Goal: Information Seeking & Learning: Find specific page/section

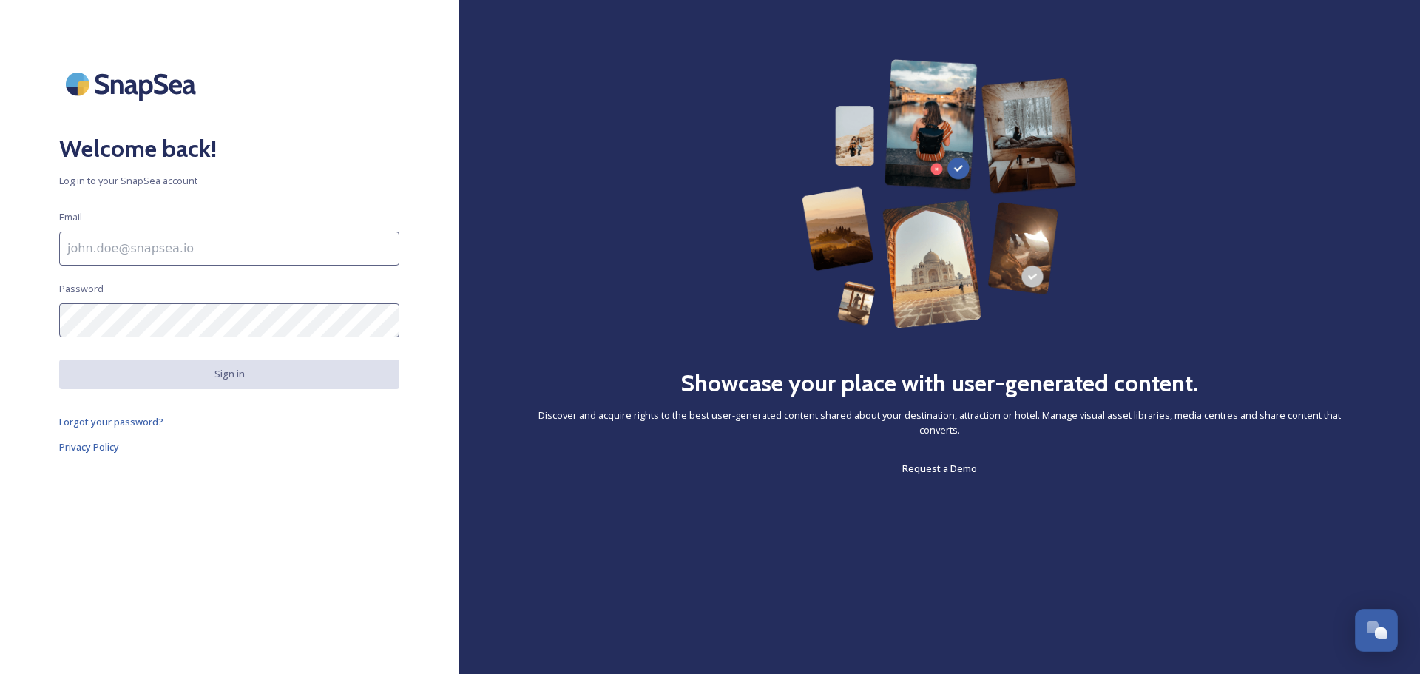
click at [174, 214] on div "Welcome back! Log in to your SnapSea account Email Password Sign in Forgot your…" at bounding box center [229, 336] width 458 height 555
click at [183, 232] on input at bounding box center [229, 248] width 340 height 34
type input "[EMAIL_ADDRESS][DOMAIN_NAME]"
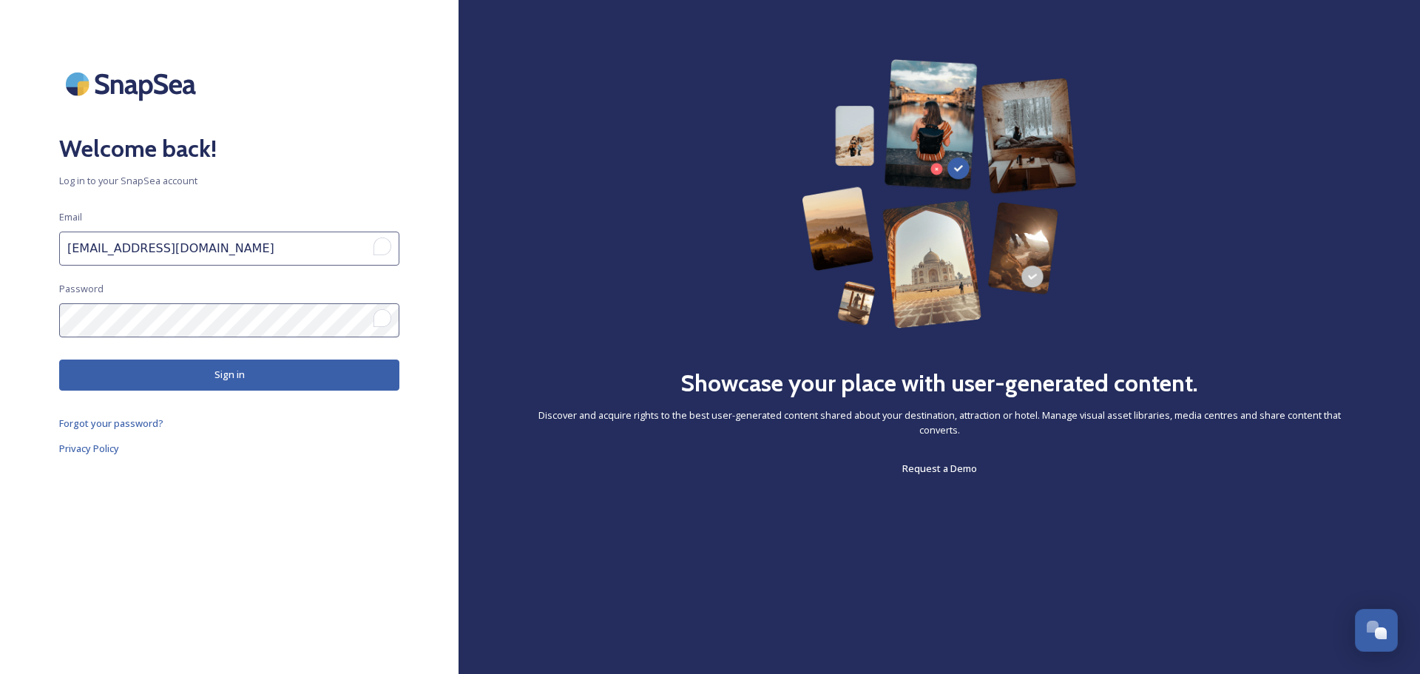
click at [207, 367] on button "Sign in" at bounding box center [229, 374] width 340 height 30
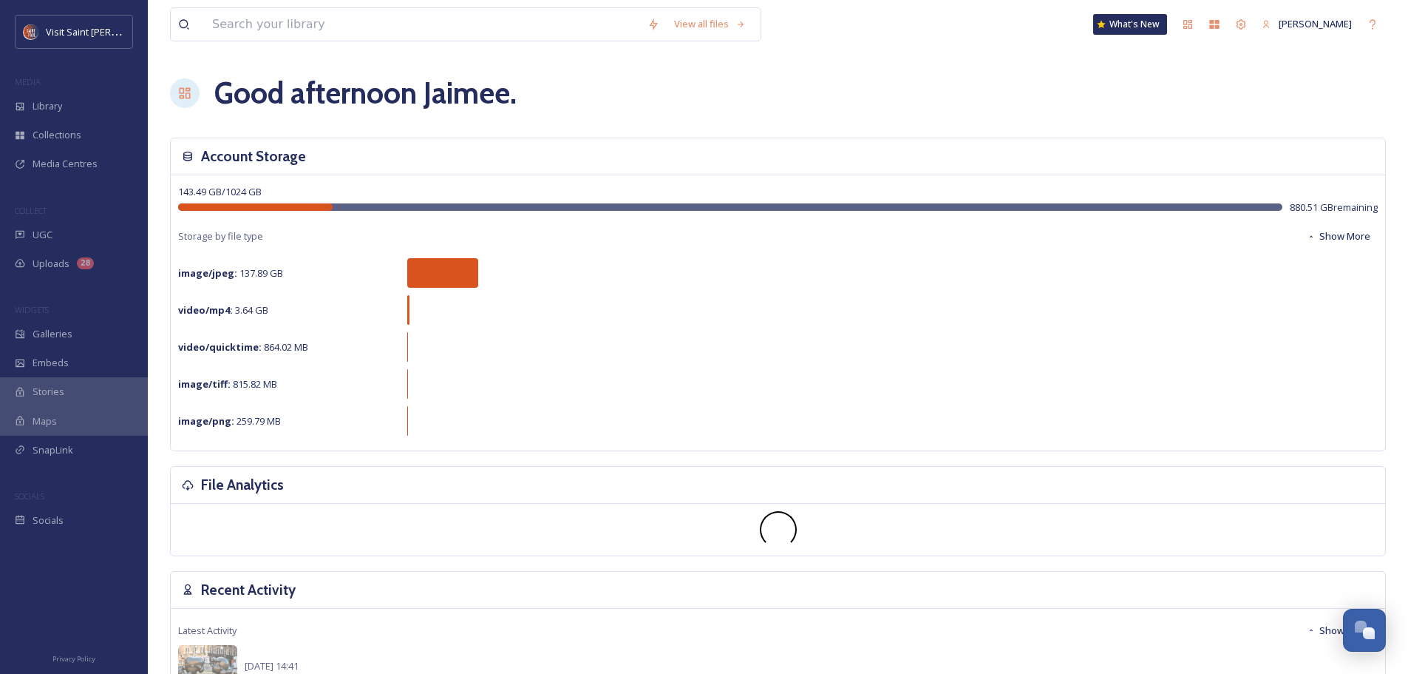
click at [80, 165] on span "Media Centres" at bounding box center [65, 164] width 65 height 14
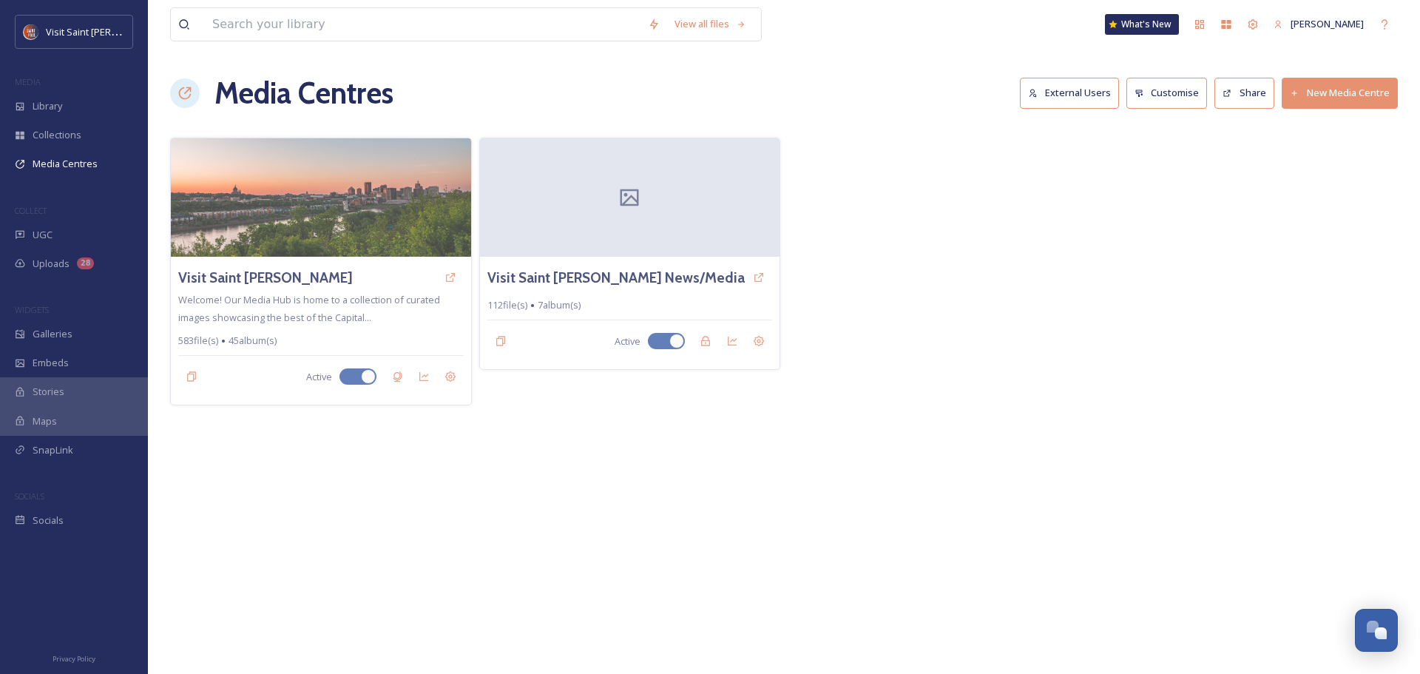
click at [571, 279] on h3 "Visit Saint [PERSON_NAME] News/Media" at bounding box center [615, 277] width 257 height 21
click at [270, 239] on img at bounding box center [321, 197] width 300 height 118
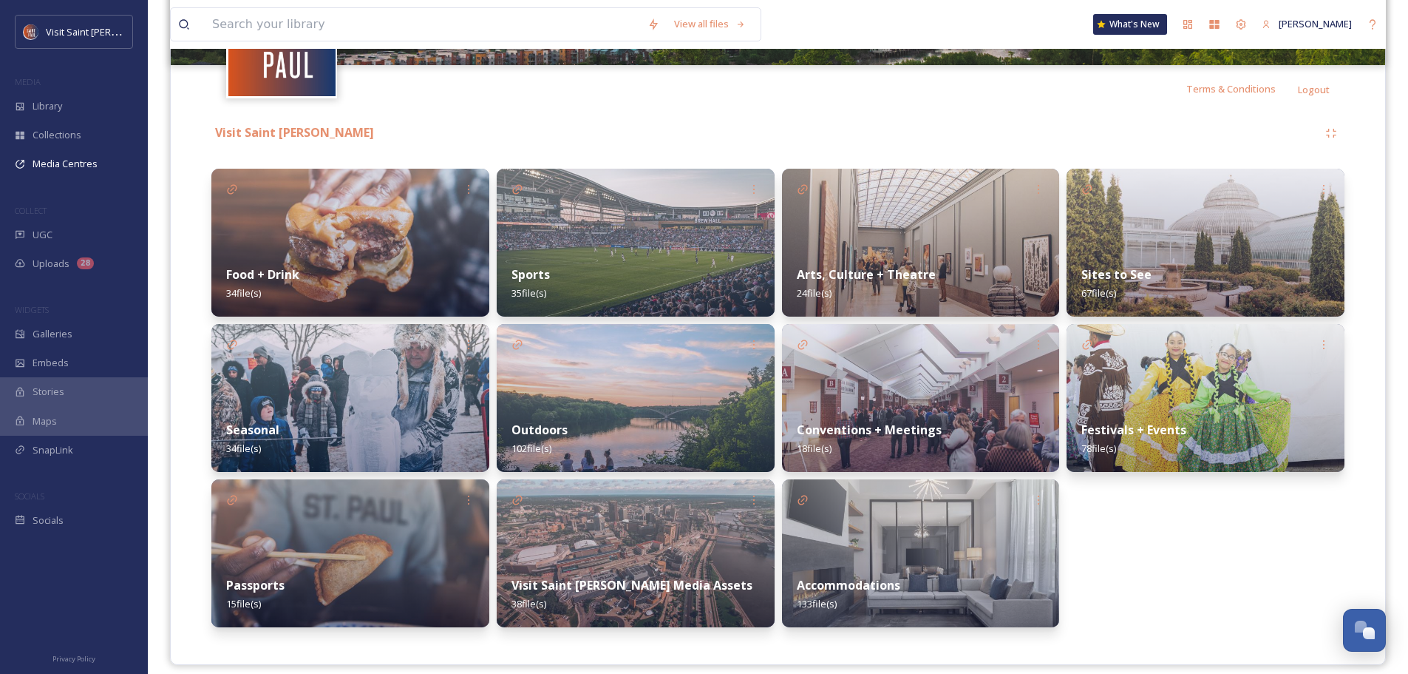
scroll to position [278, 0]
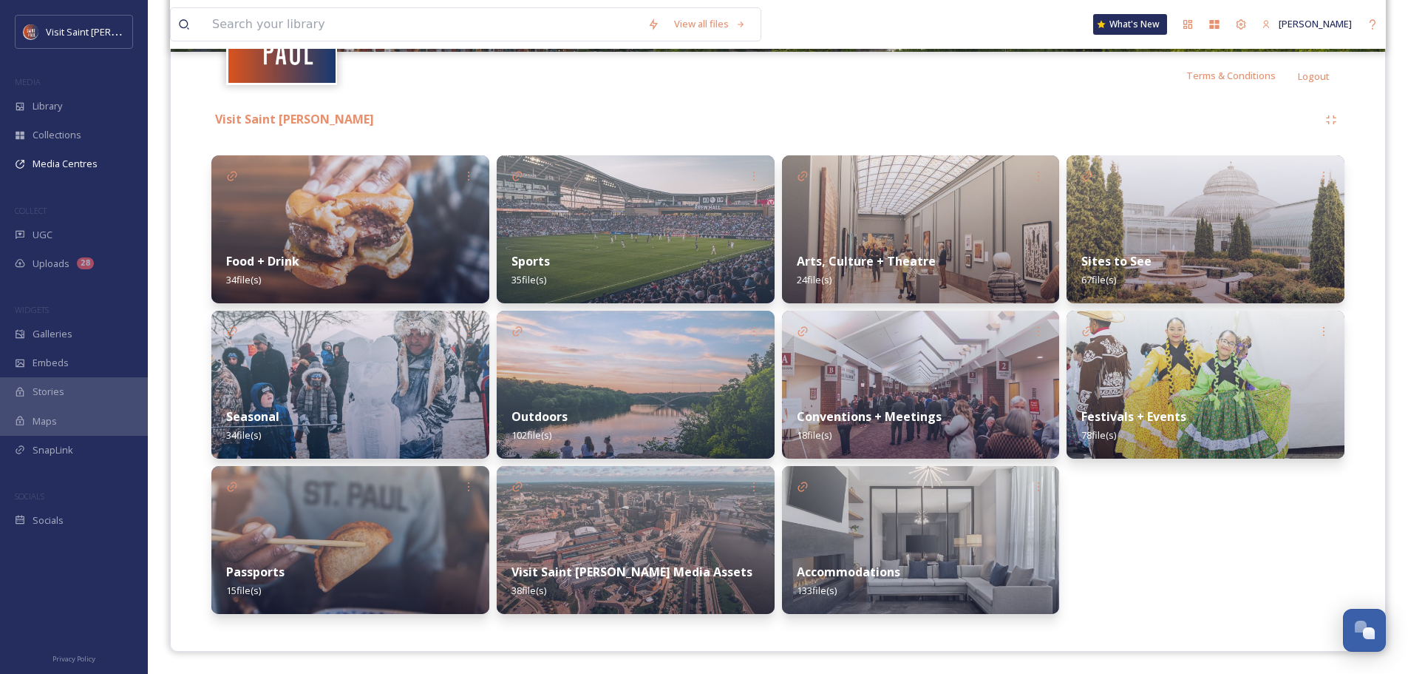
click at [1210, 369] on img at bounding box center [1206, 385] width 278 height 148
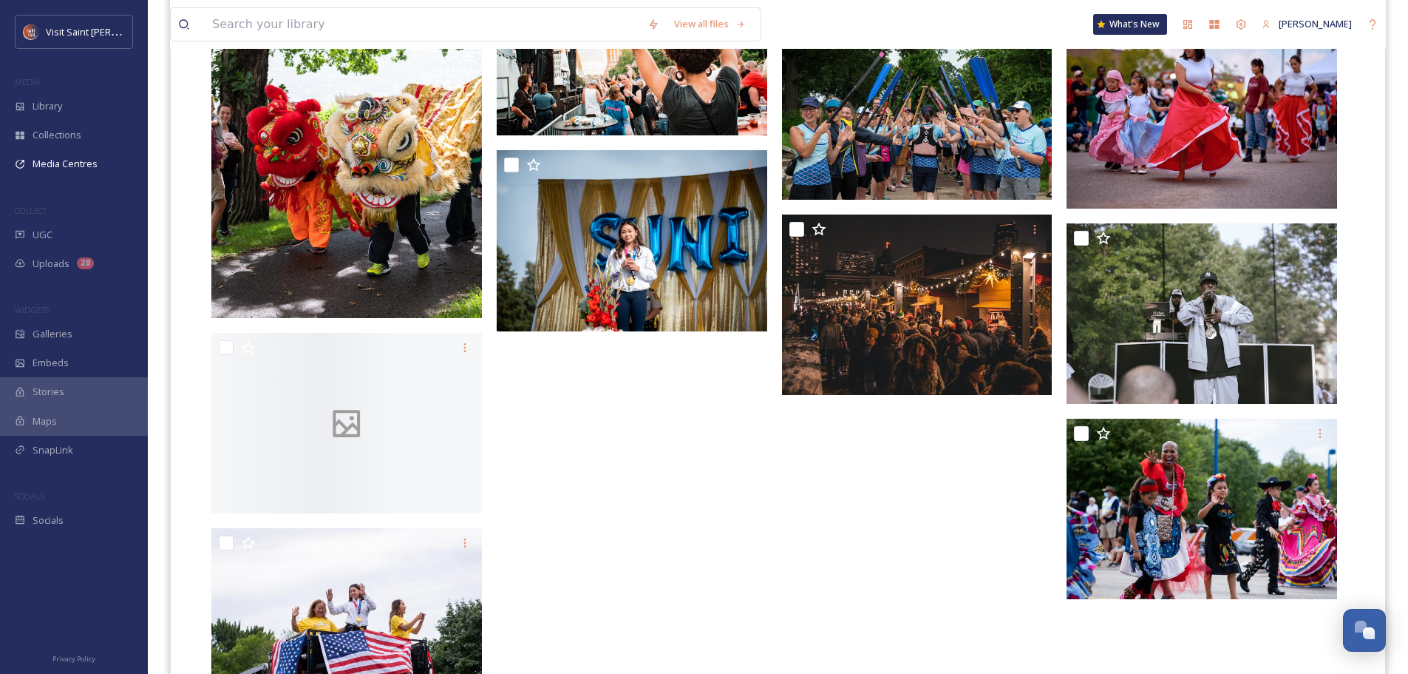
scroll to position [3680, 0]
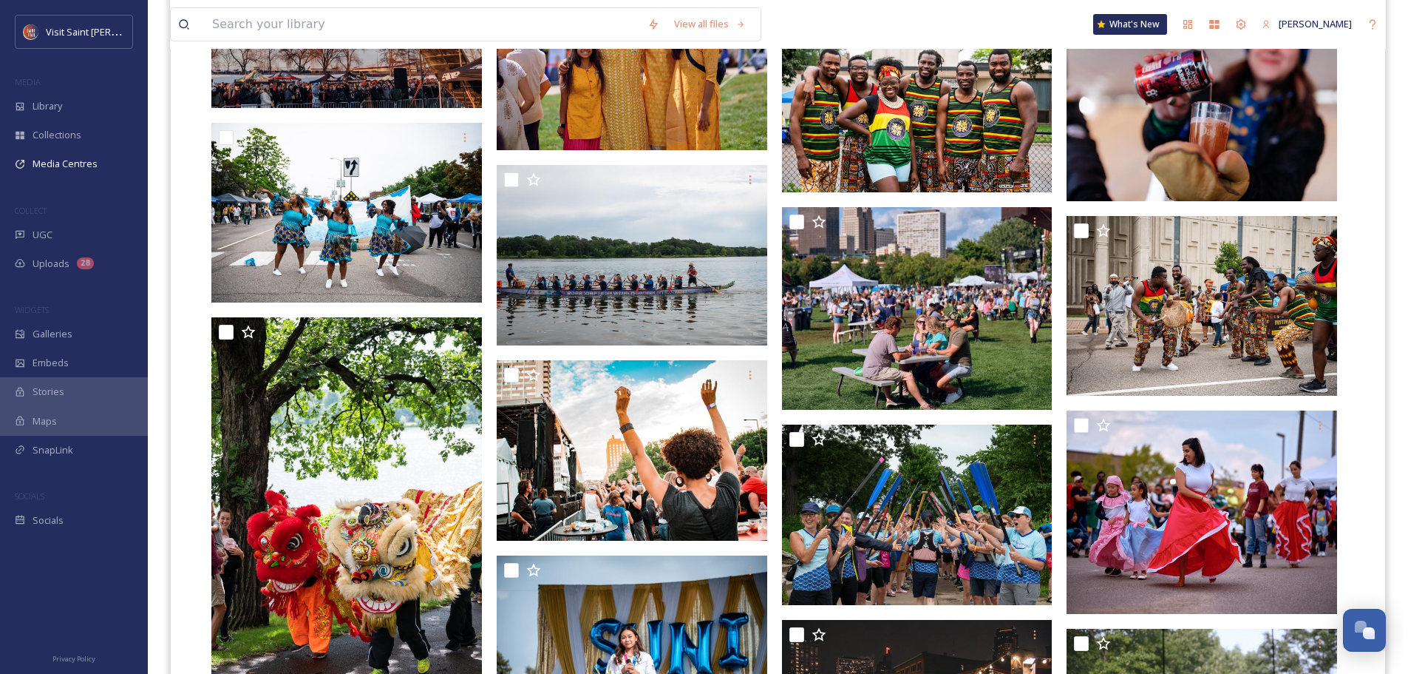
click at [58, 332] on span "Galleries" at bounding box center [53, 334] width 40 height 14
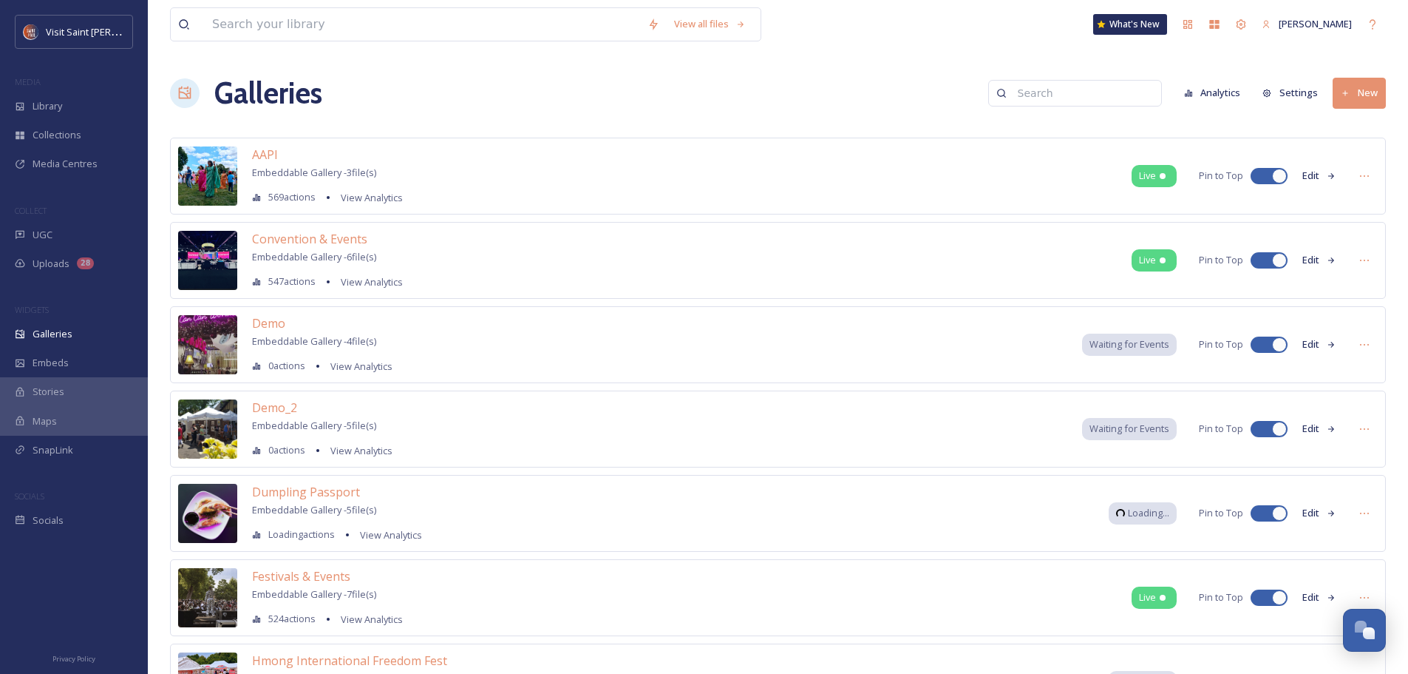
click at [69, 112] on div "Library" at bounding box center [74, 106] width 148 height 29
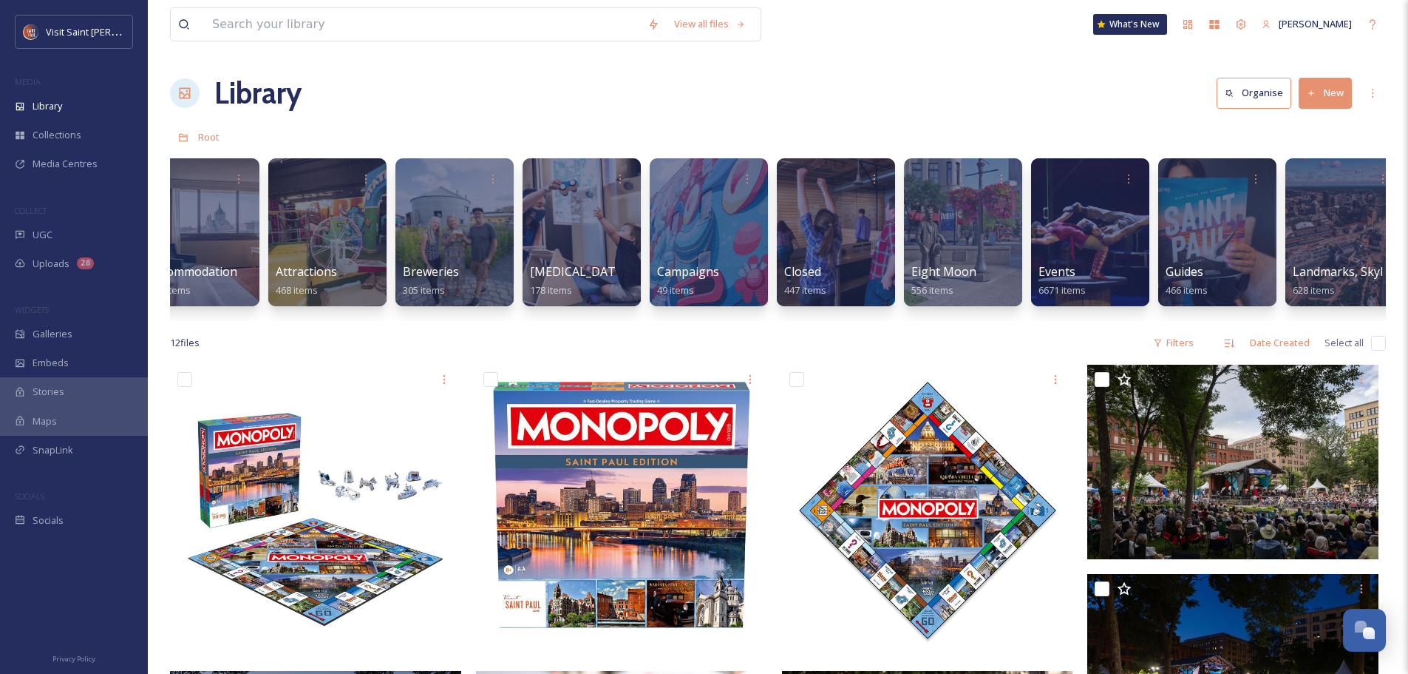
scroll to position [0, 237]
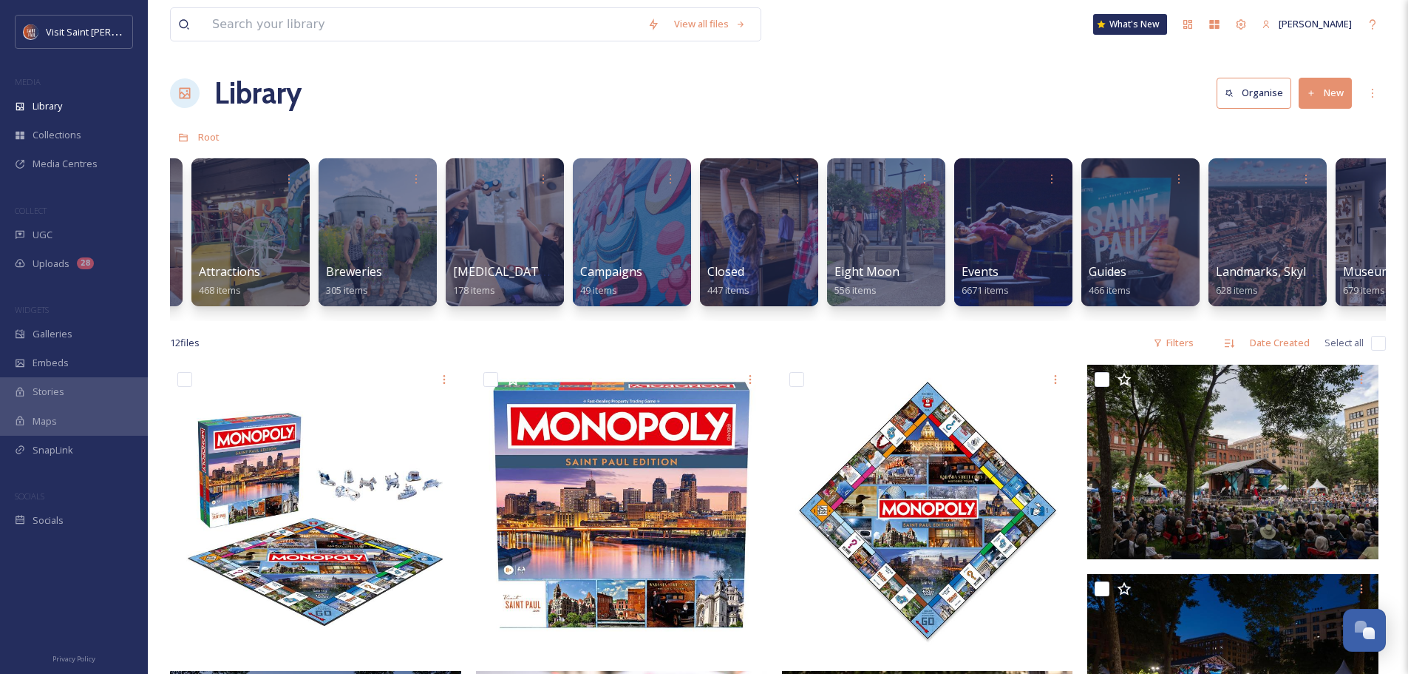
click at [946, 237] on div at bounding box center [886, 232] width 118 height 148
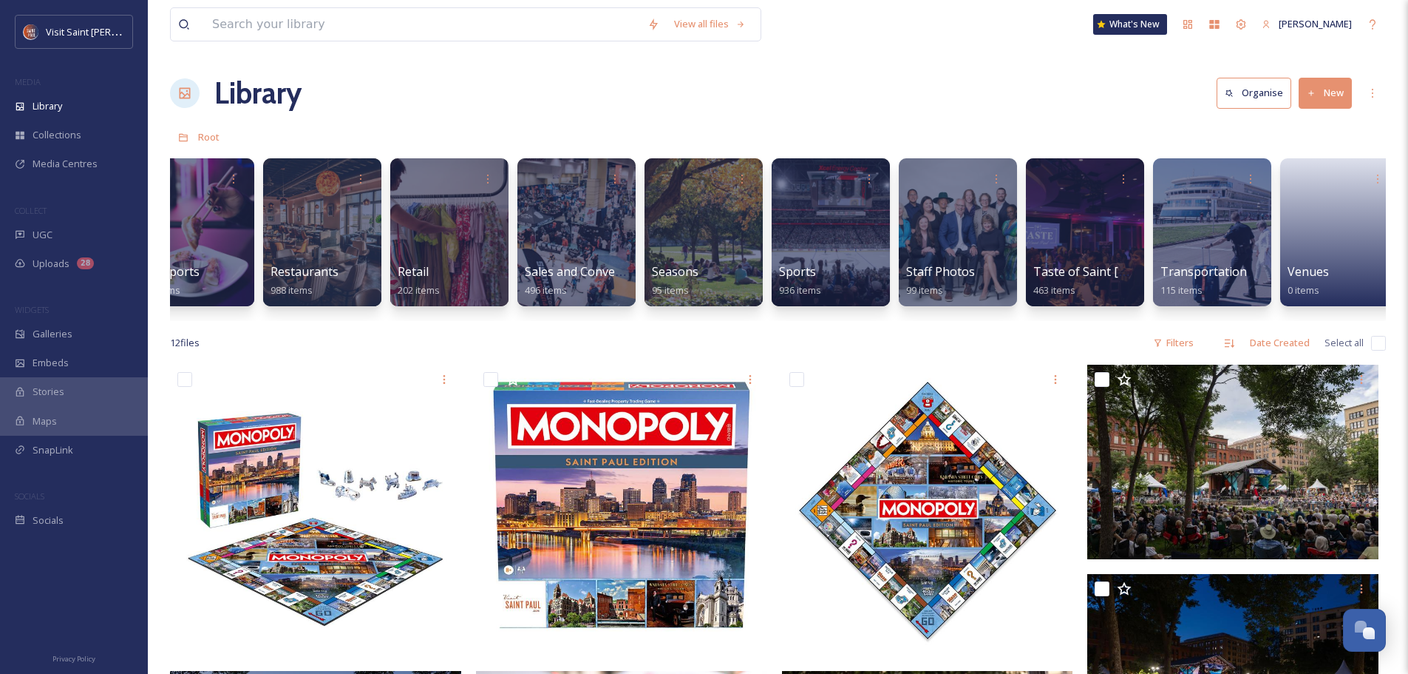
scroll to position [0, 1963]
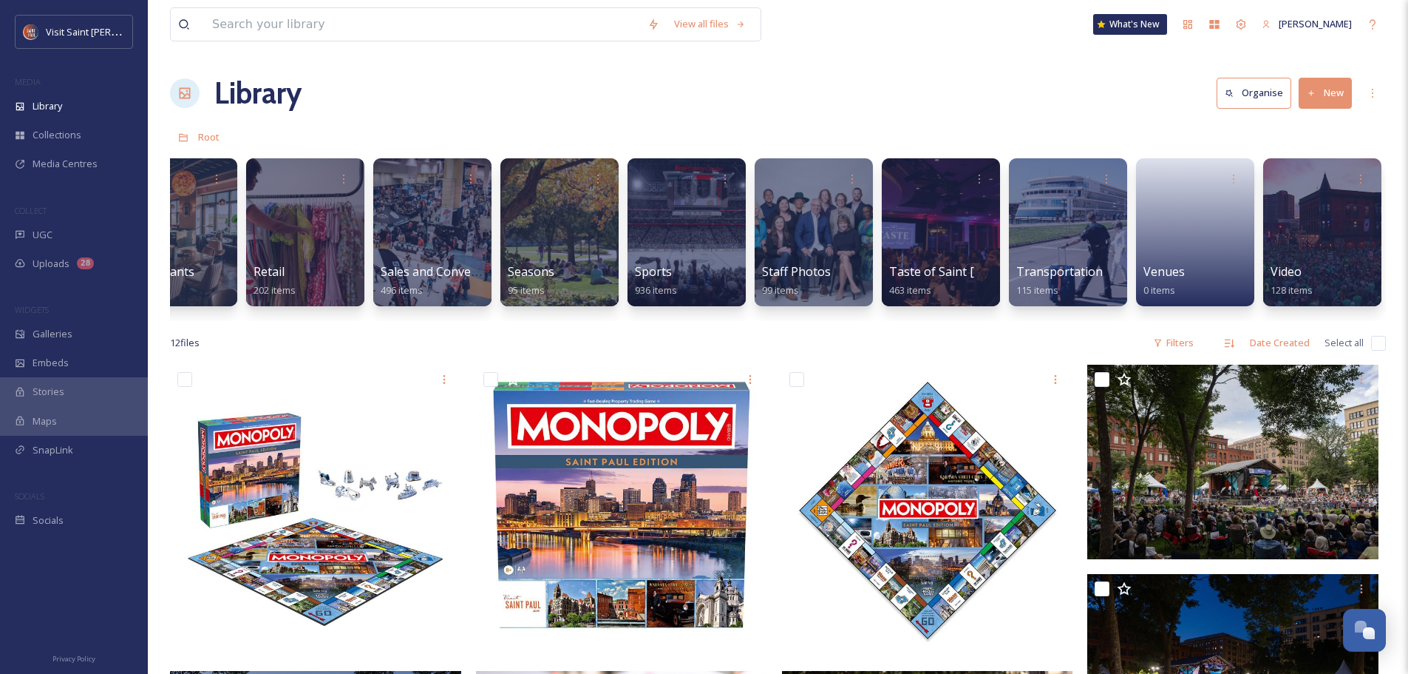
click at [278, 41] on div "View all files" at bounding box center [465, 24] width 591 height 34
click at [285, 29] on input at bounding box center [422, 24] width 435 height 33
type input "yacht club"
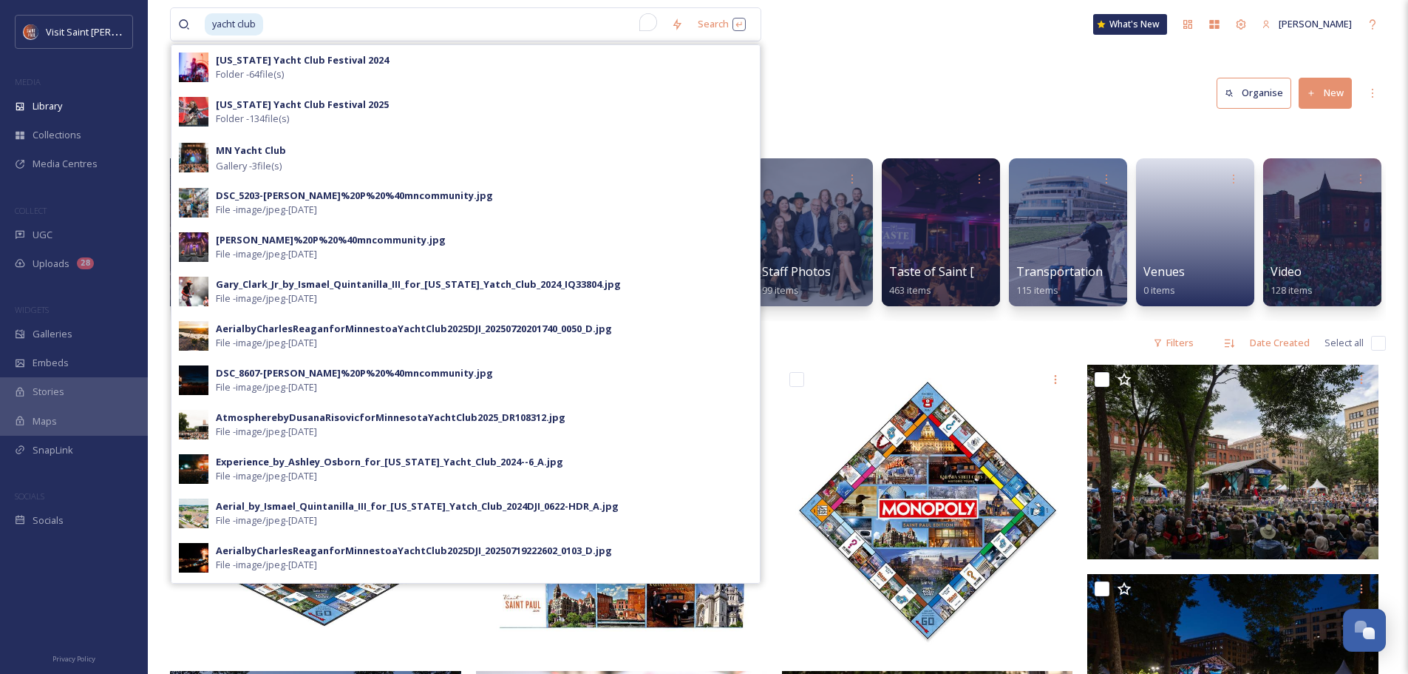
click at [291, 102] on strong "[US_STATE] Yacht Club Festival 2025" at bounding box center [302, 104] width 173 height 13
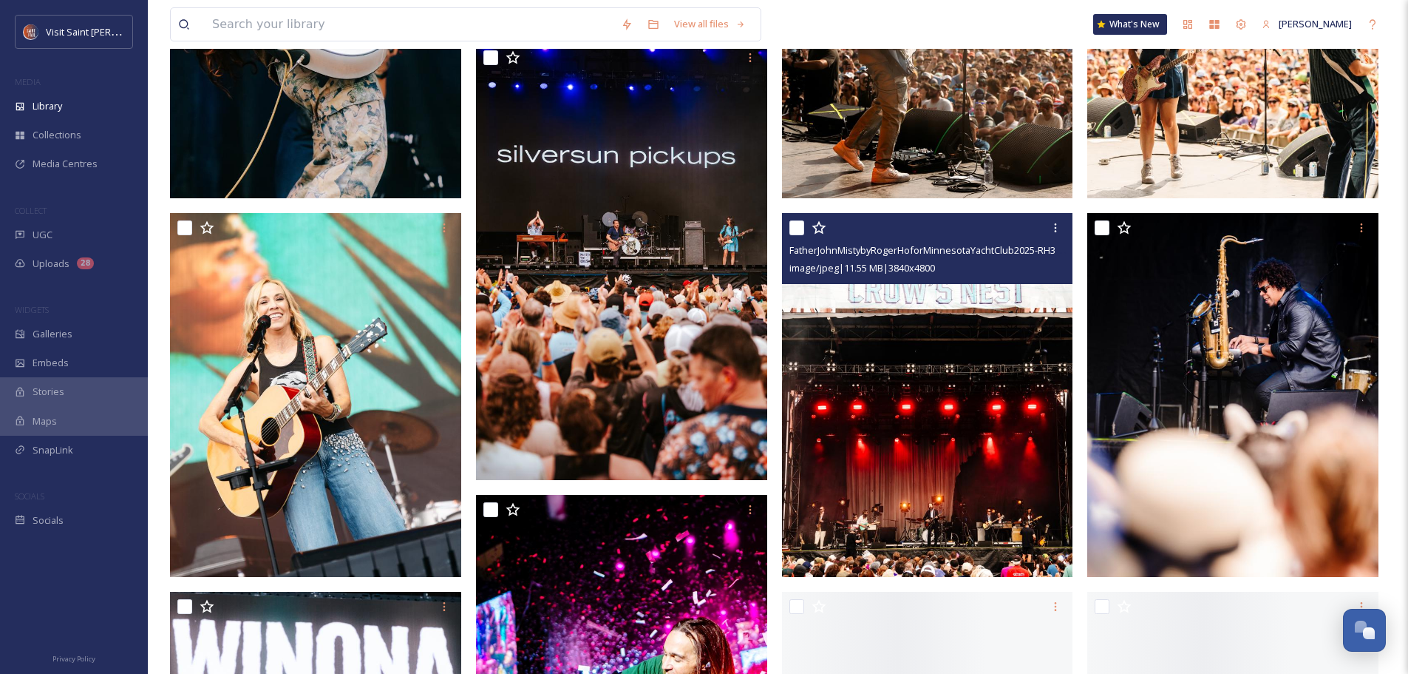
scroll to position [370, 0]
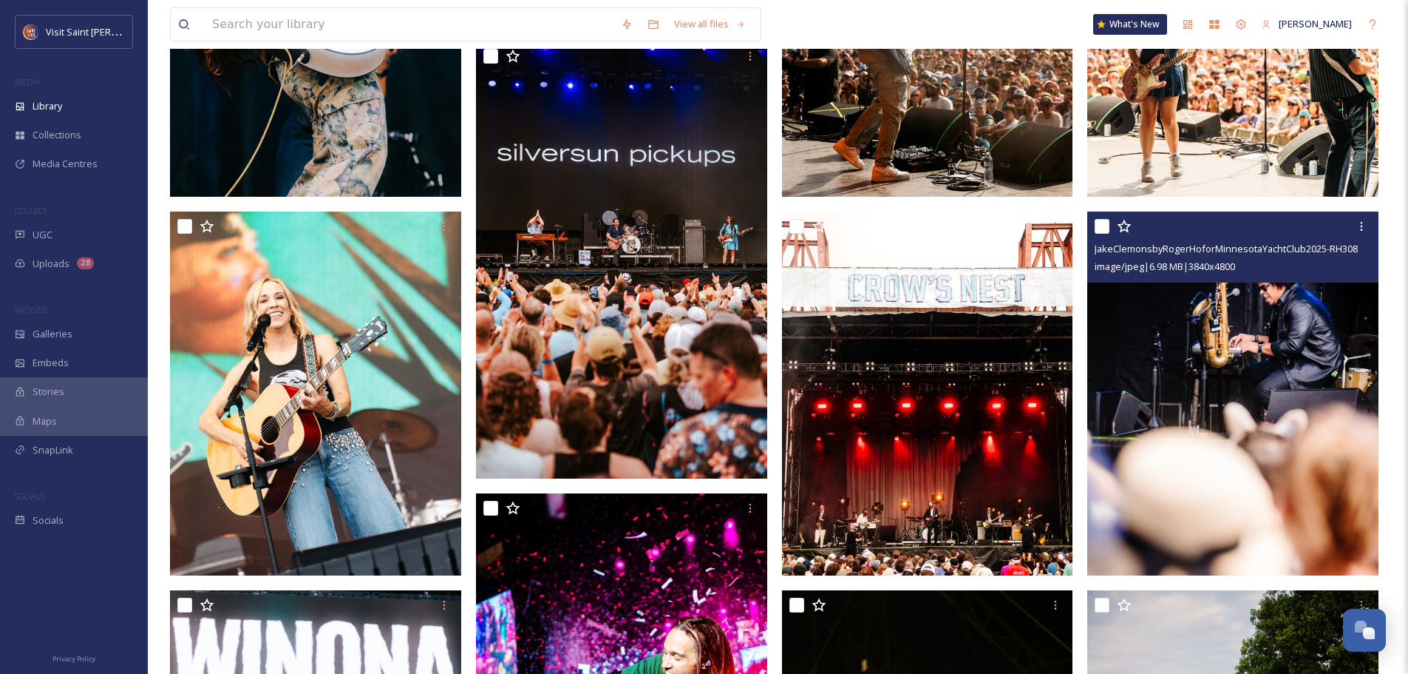
click at [1317, 375] on img at bounding box center [1233, 393] width 291 height 364
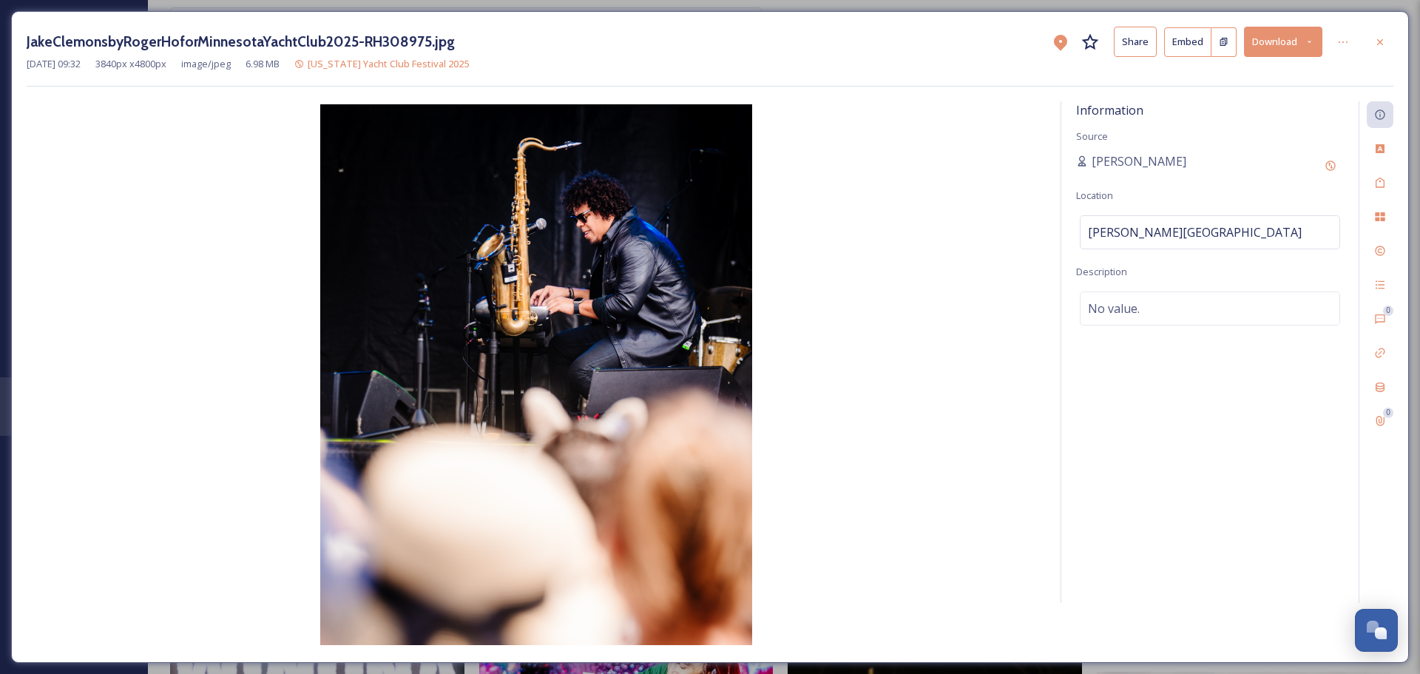
drag, startPoint x: 1123, startPoint y: 157, endPoint x: 1300, endPoint y: 188, distance: 179.3
click at [1123, 158] on span "[PERSON_NAME]" at bounding box center [1138, 161] width 95 height 18
click at [1322, 166] on div "Add Original Source" at bounding box center [1330, 165] width 27 height 27
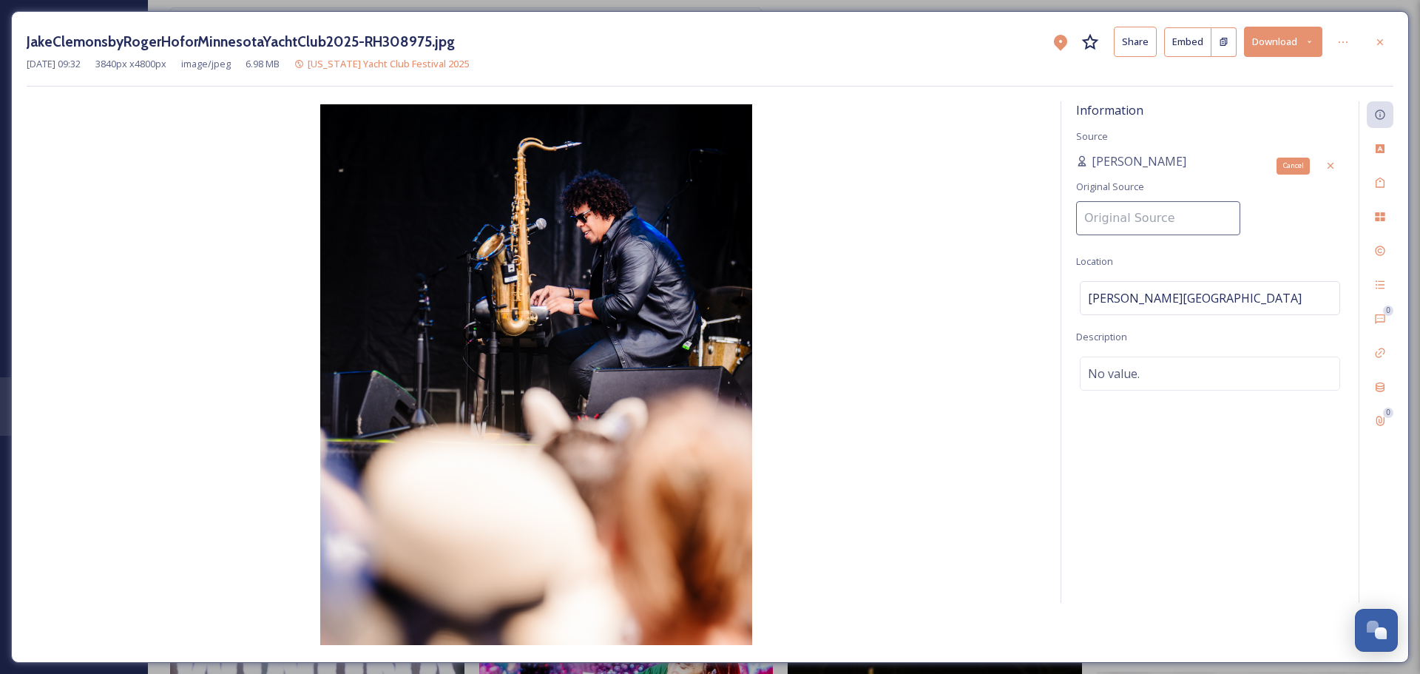
click at [1330, 165] on icon at bounding box center [1330, 166] width 6 height 6
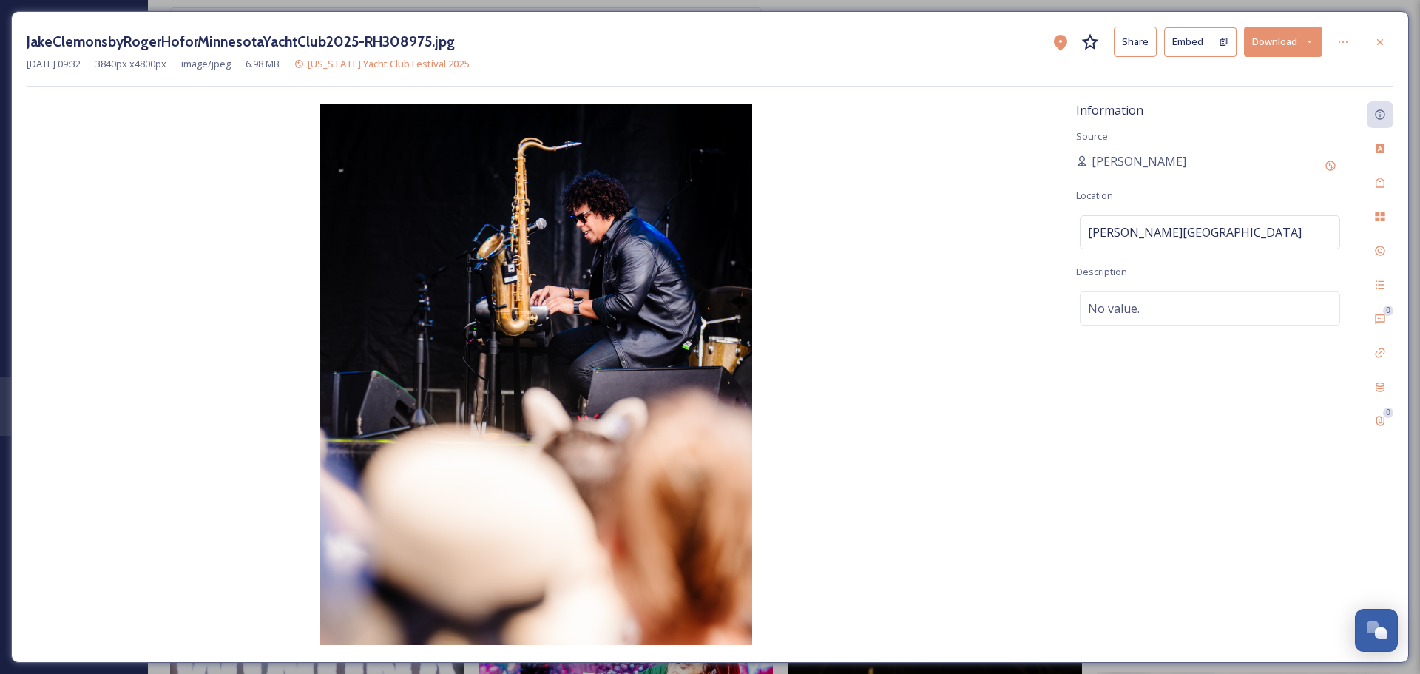
click at [1391, 47] on div at bounding box center [1379, 42] width 27 height 27
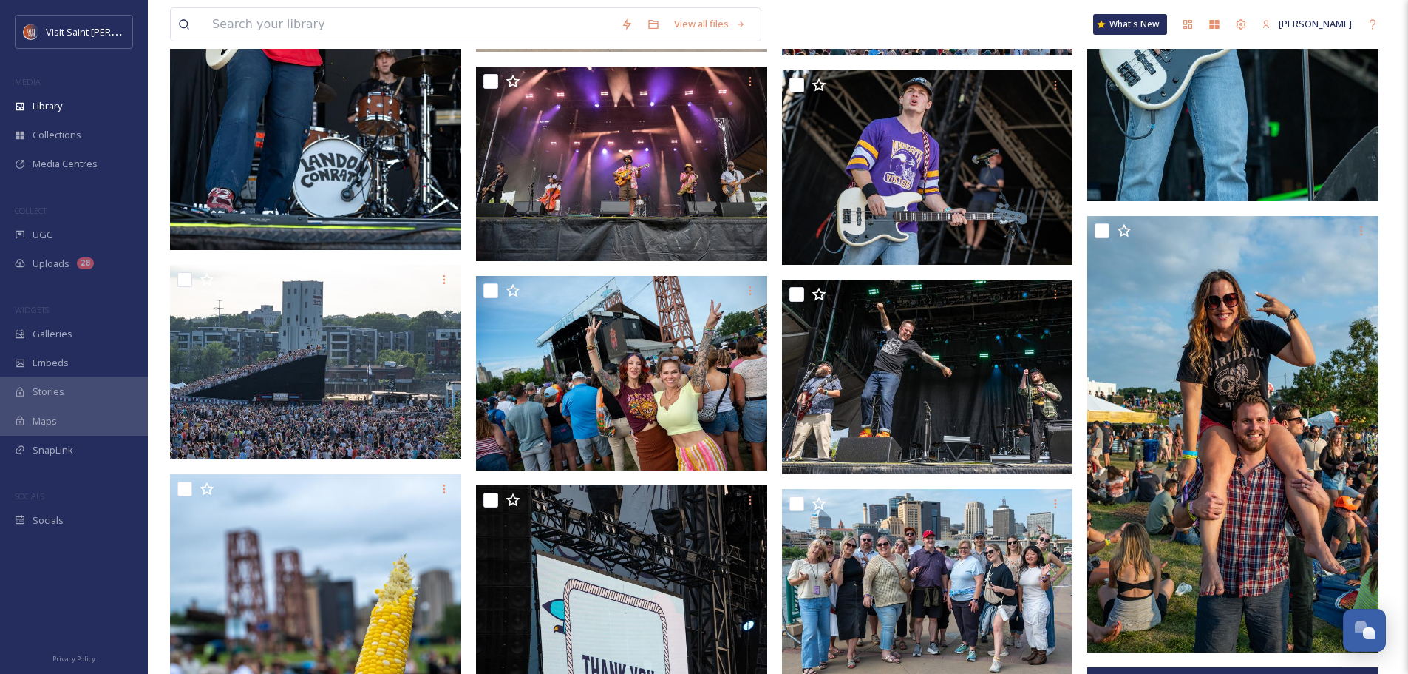
scroll to position [9655, 0]
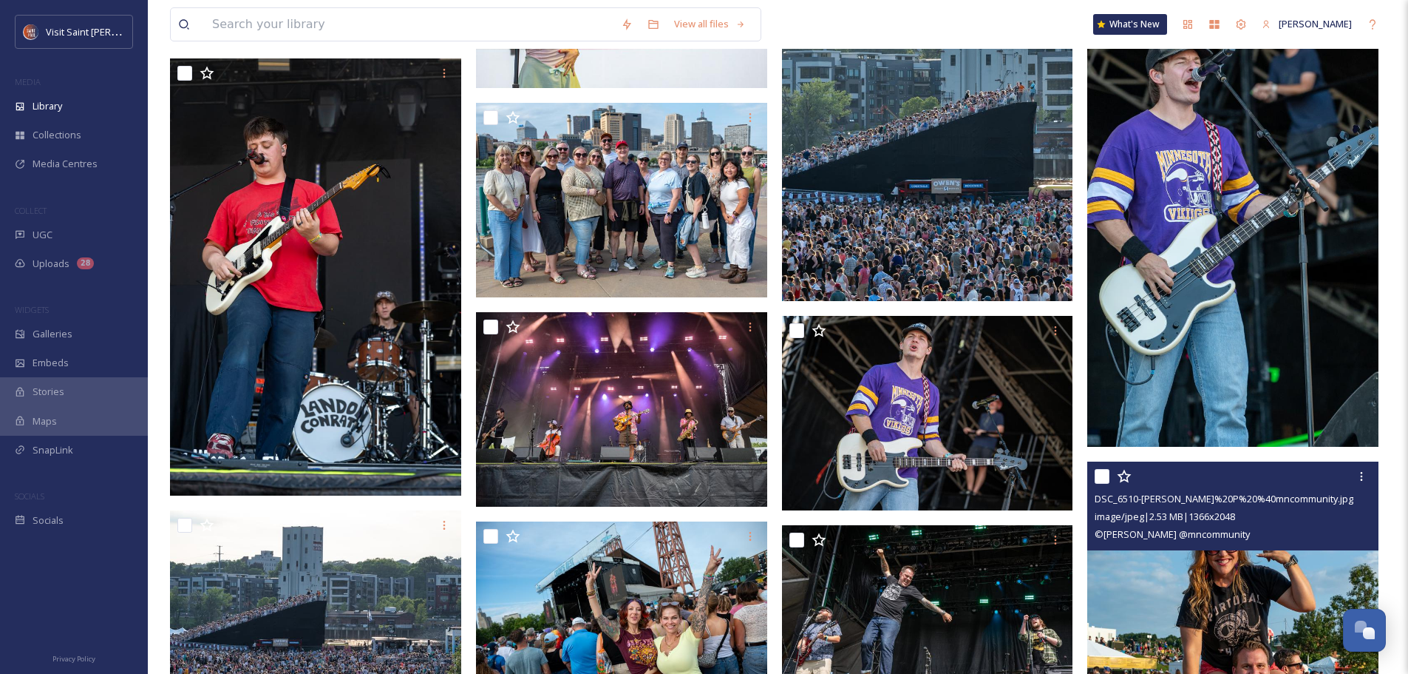
click at [1309, 572] on img at bounding box center [1233, 679] width 291 height 436
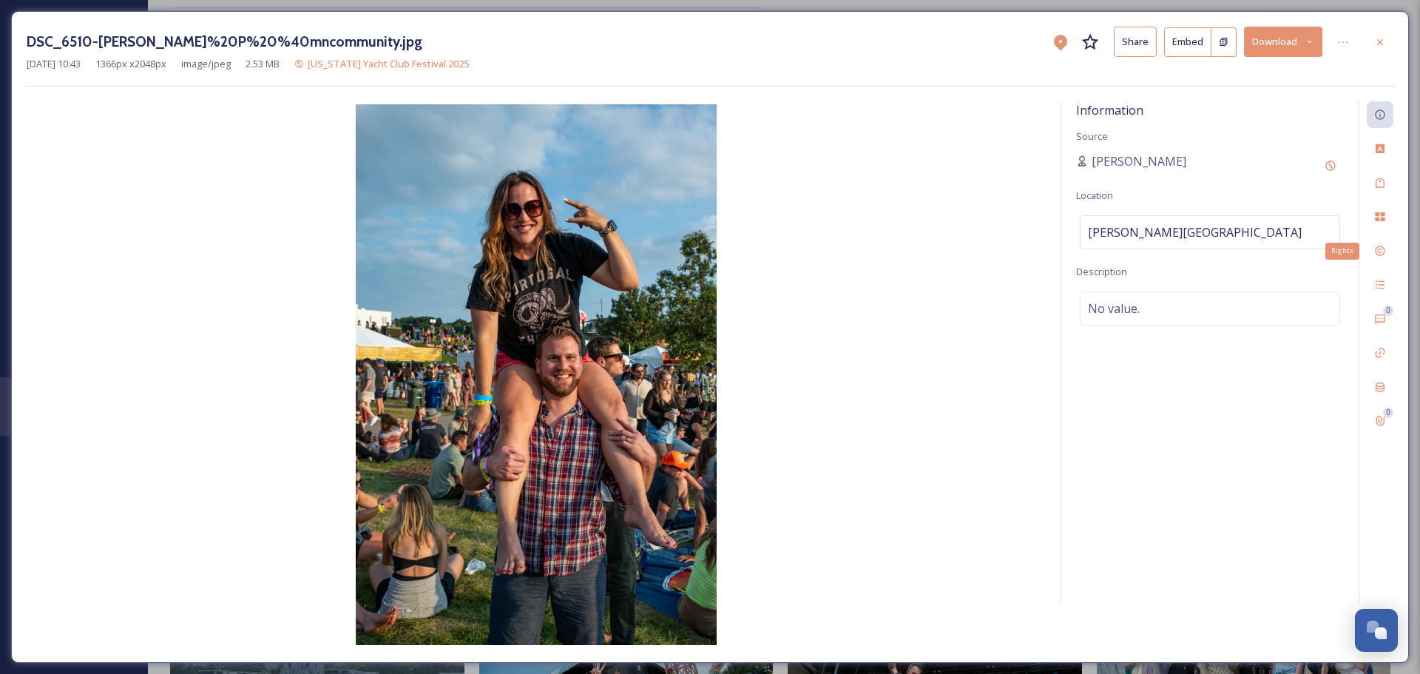
click at [1380, 250] on icon at bounding box center [1380, 251] width 12 height 12
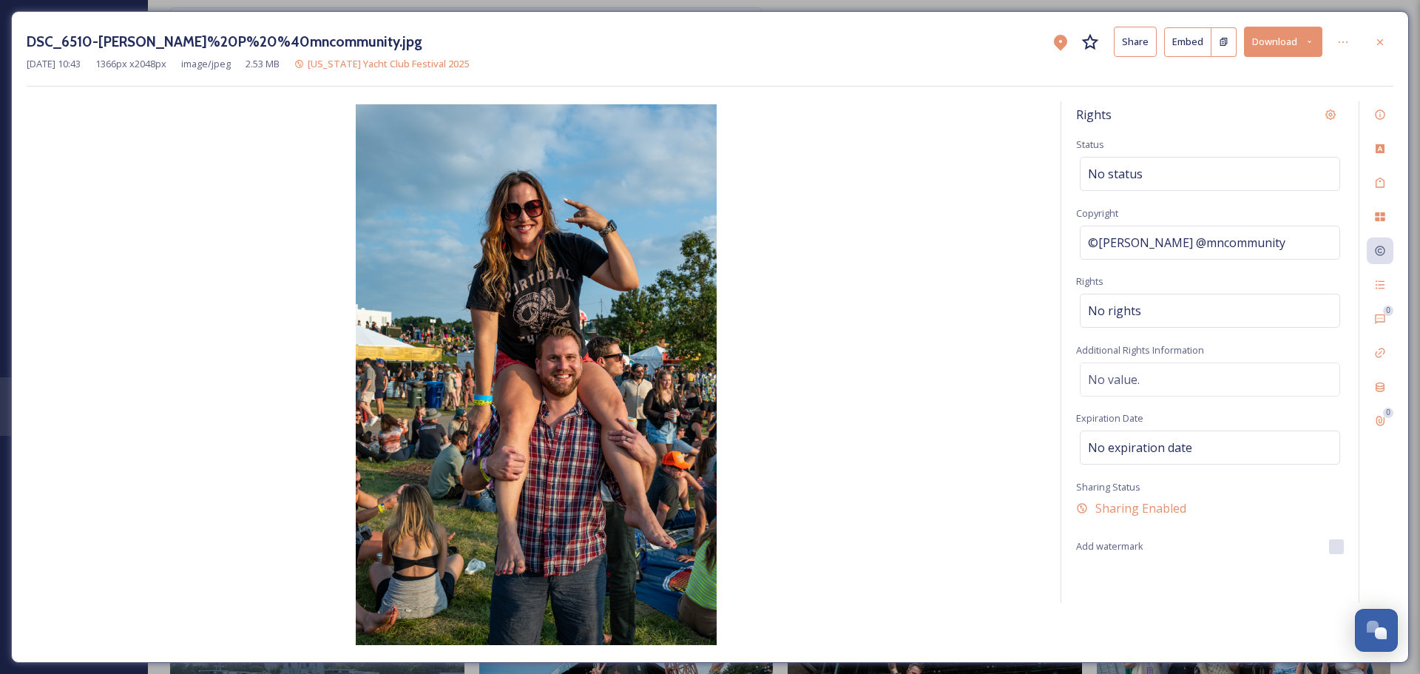
click at [1384, 40] on icon at bounding box center [1380, 42] width 12 height 12
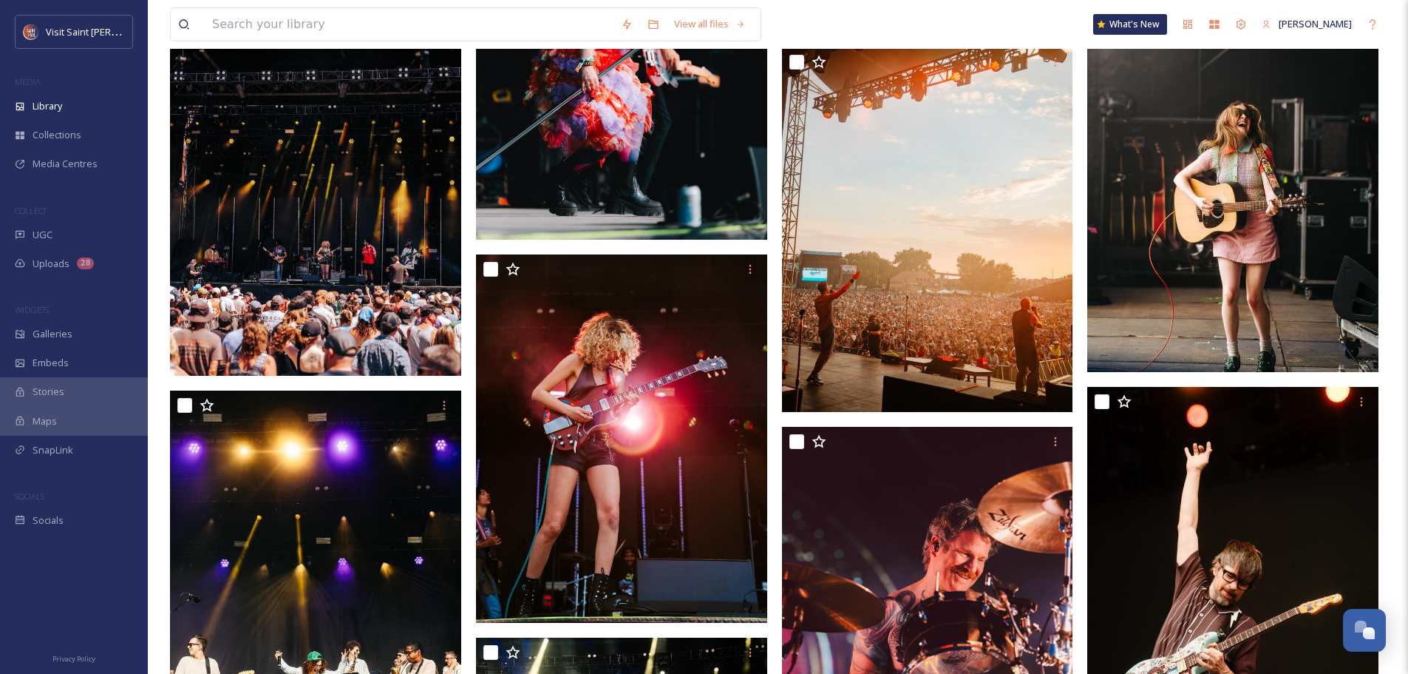
scroll to position [6256, 0]
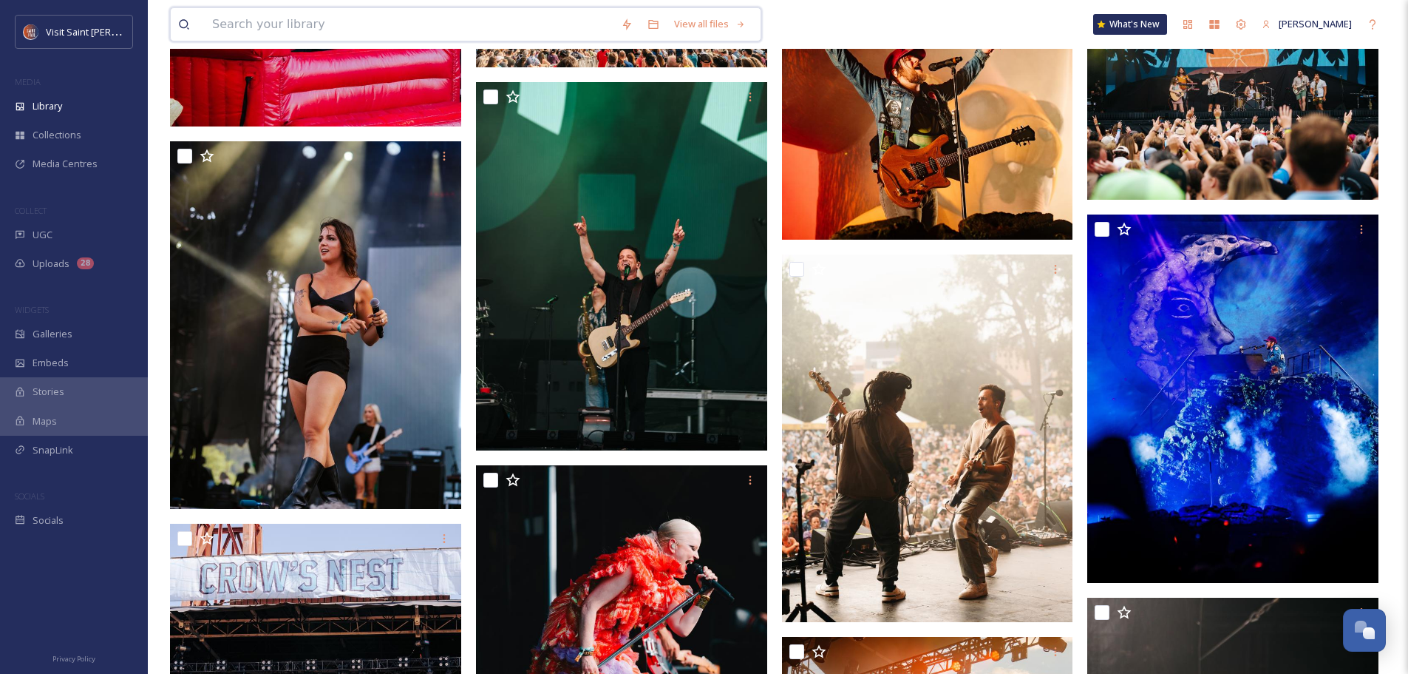
click at [703, 22] on div "View all files" at bounding box center [710, 24] width 87 height 29
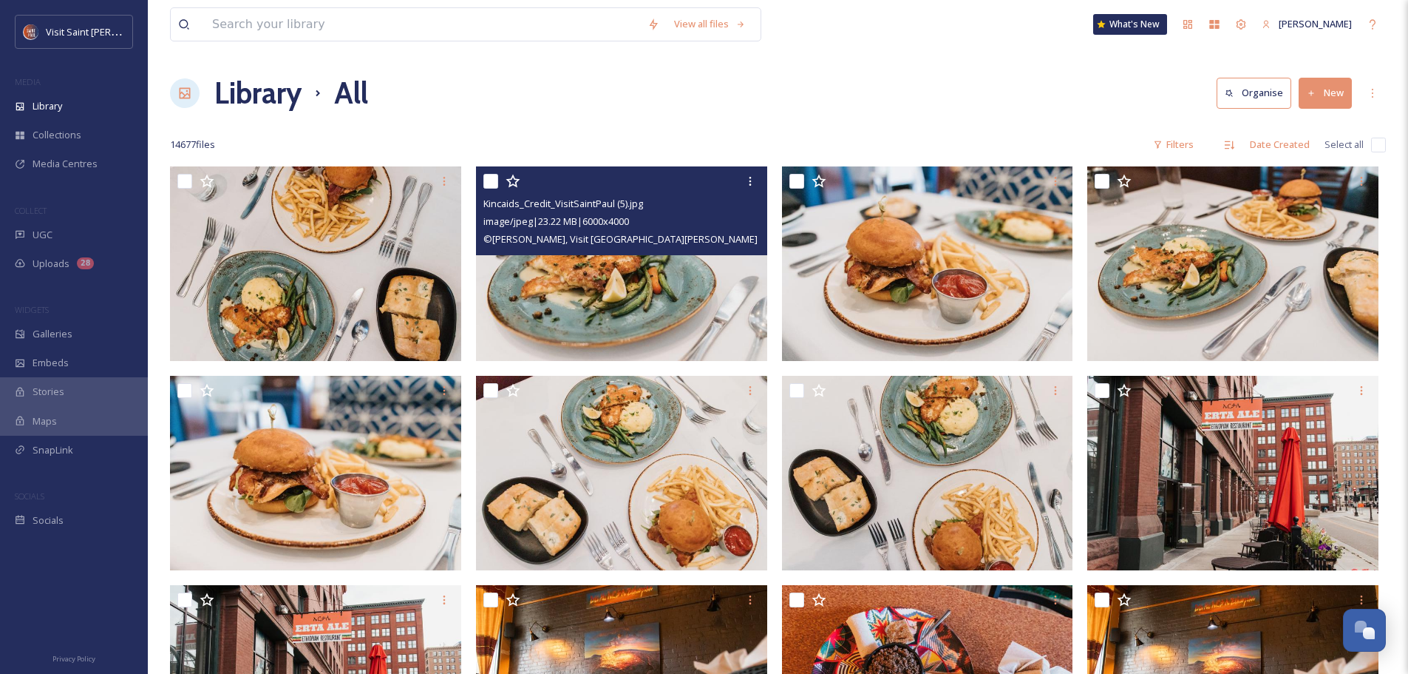
click at [594, 280] on img at bounding box center [621, 263] width 291 height 194
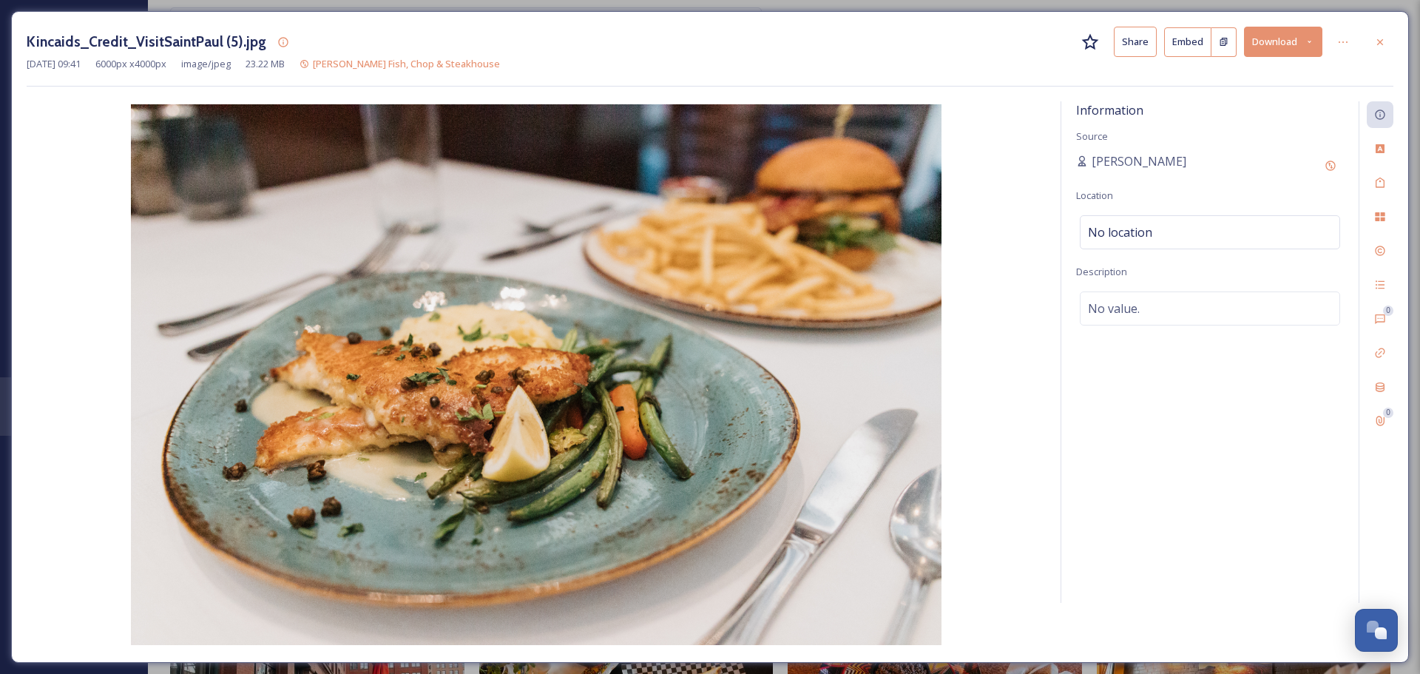
click at [1215, 216] on div "No location" at bounding box center [1209, 232] width 260 height 34
click at [1215, 217] on input at bounding box center [1209, 232] width 259 height 33
type input "k"
click at [918, 55] on div "Kincaids_Credit_VisitSaintPaul (5).jpg Share Embed Download" at bounding box center [710, 42] width 1366 height 30
click at [395, 57] on span "[PERSON_NAME] Fish, Chop & Steakhouse" at bounding box center [406, 63] width 187 height 13
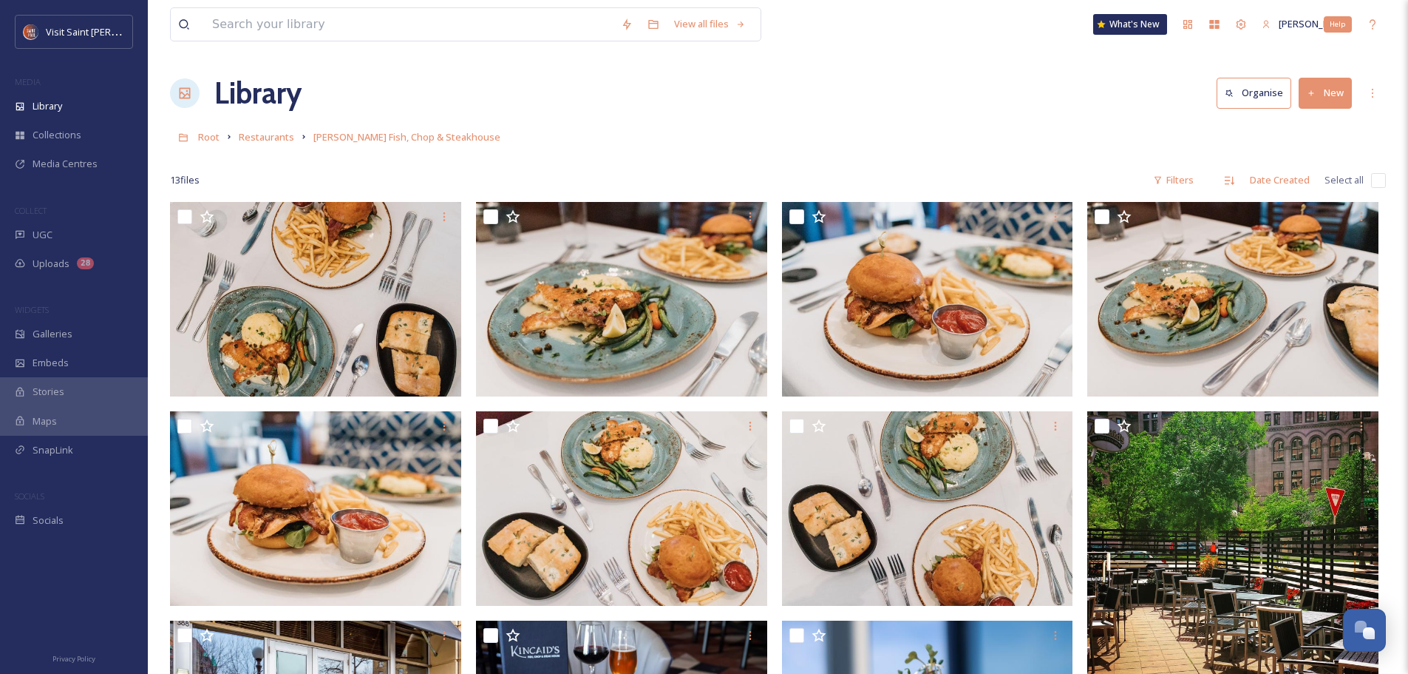
click at [1377, 18] on icon at bounding box center [1373, 24] width 12 height 12
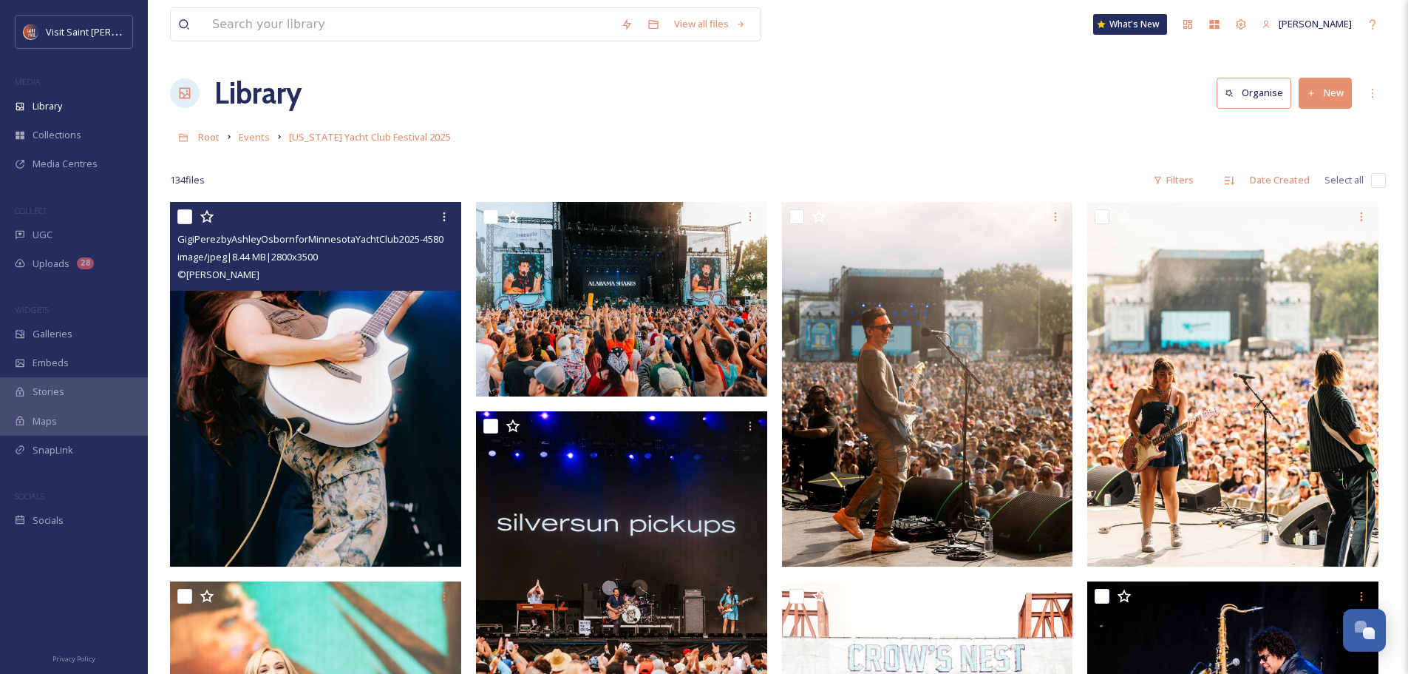
click at [382, 356] on img at bounding box center [315, 384] width 291 height 364
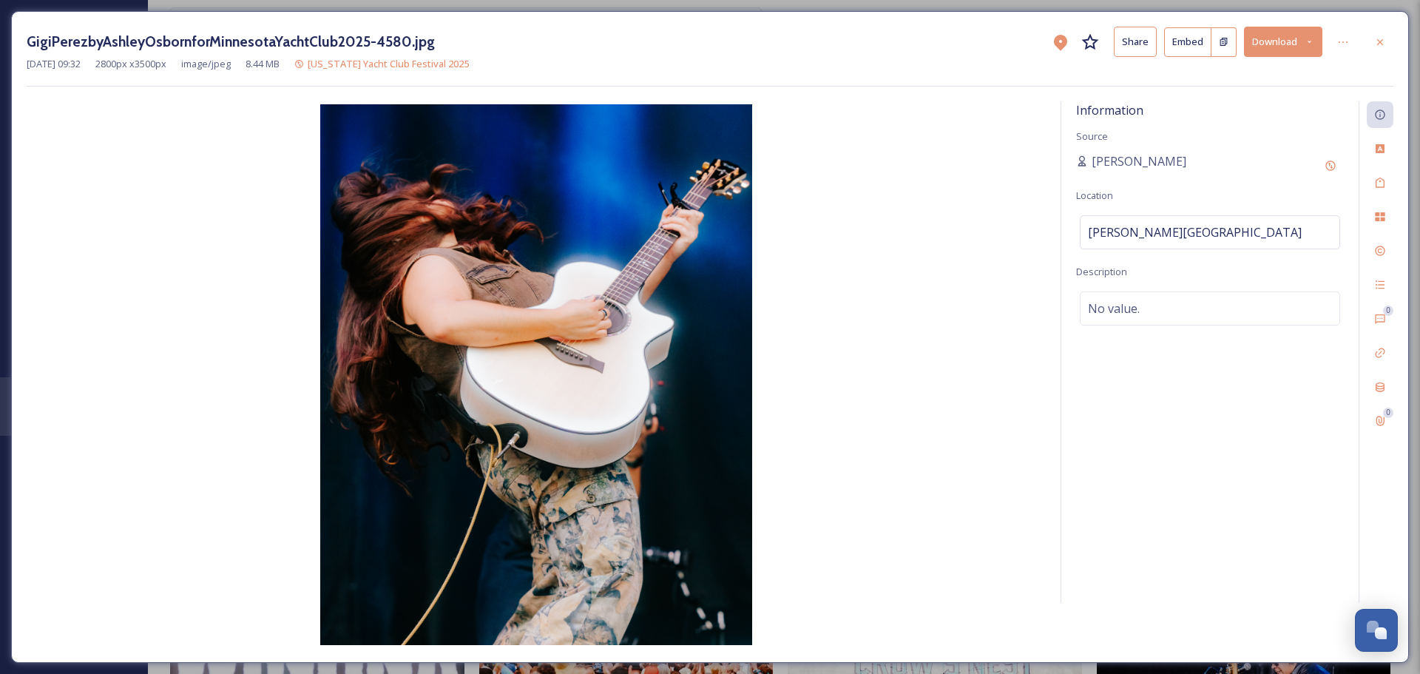
click at [1081, 160] on icon at bounding box center [1082, 161] width 12 height 12
click at [1327, 166] on icon at bounding box center [1330, 166] width 12 height 12
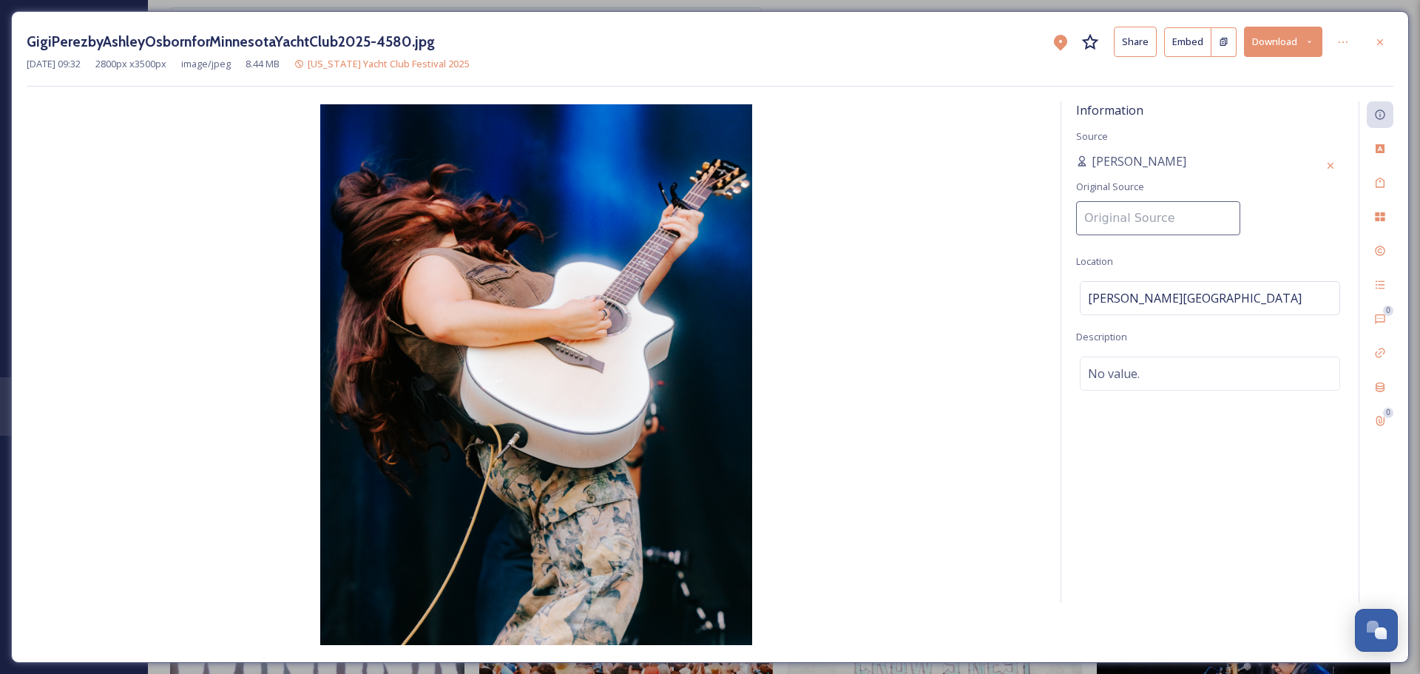
click at [909, 143] on img at bounding box center [536, 374] width 1019 height 540
click at [1374, 144] on icon at bounding box center [1380, 149] width 12 height 12
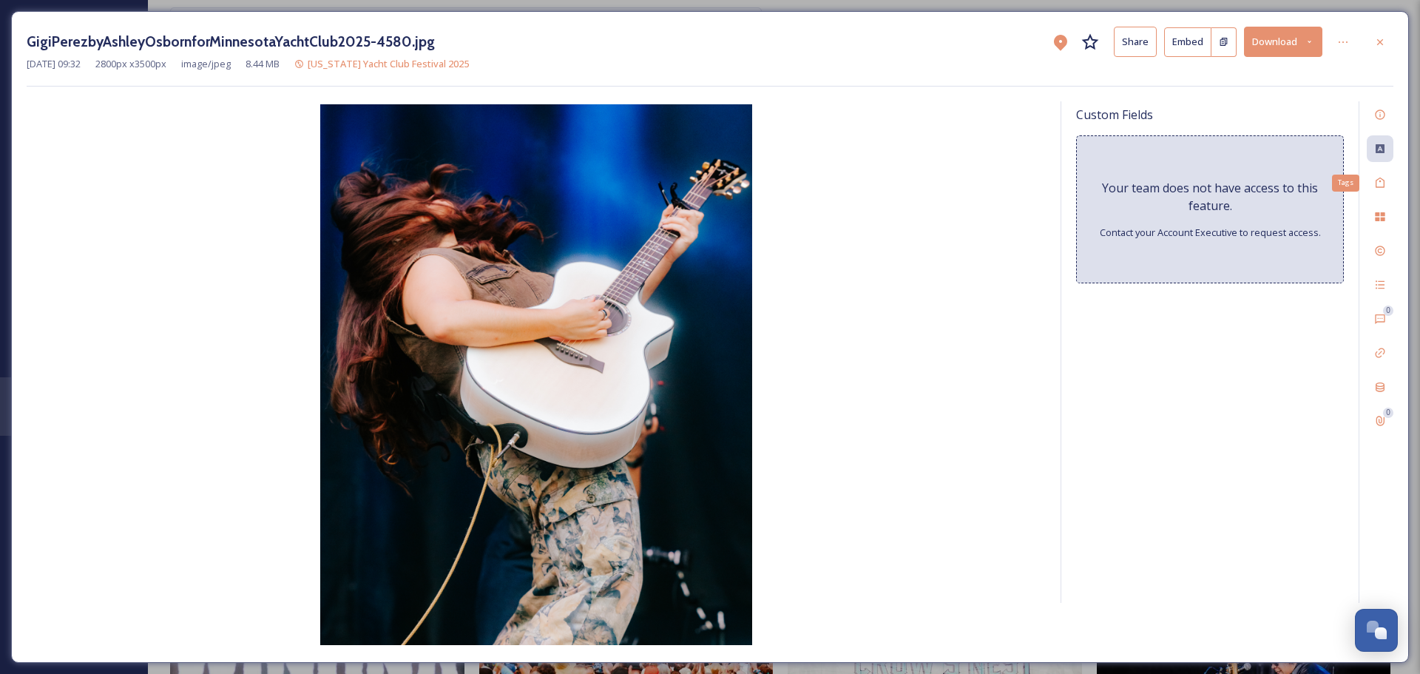
click at [1375, 185] on icon at bounding box center [1380, 183] width 12 height 12
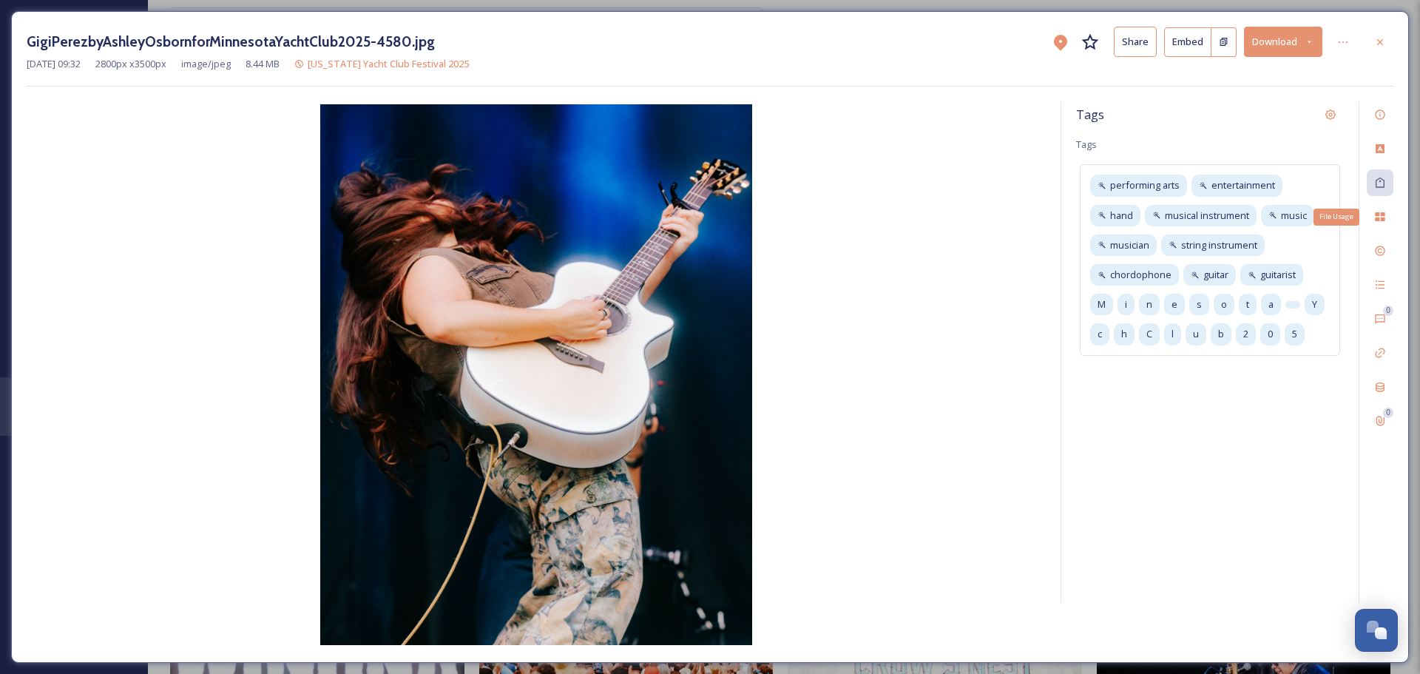
click at [1376, 211] on icon at bounding box center [1380, 217] width 12 height 12
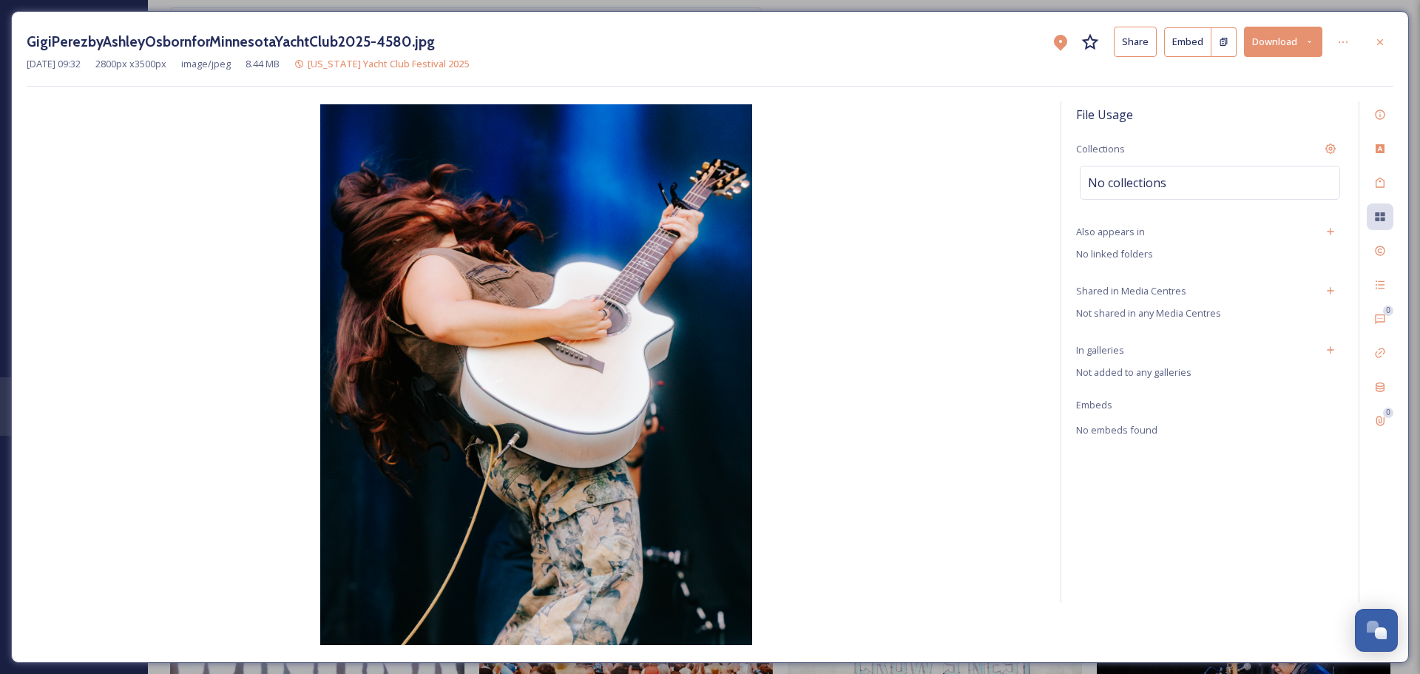
click at [1324, 172] on div "No collections" at bounding box center [1209, 183] width 260 height 34
click at [1385, 259] on div "Rights" at bounding box center [1379, 250] width 27 height 27
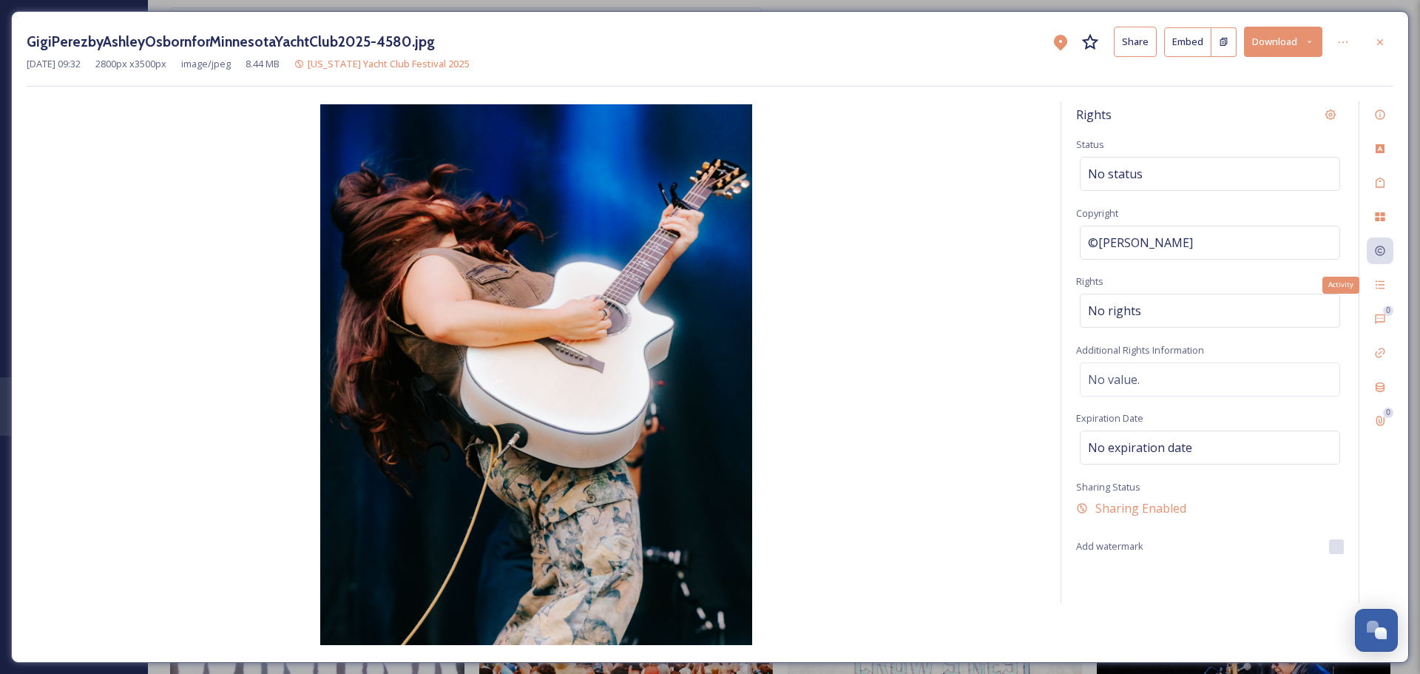
click at [1380, 285] on icon at bounding box center [1379, 285] width 9 height 8
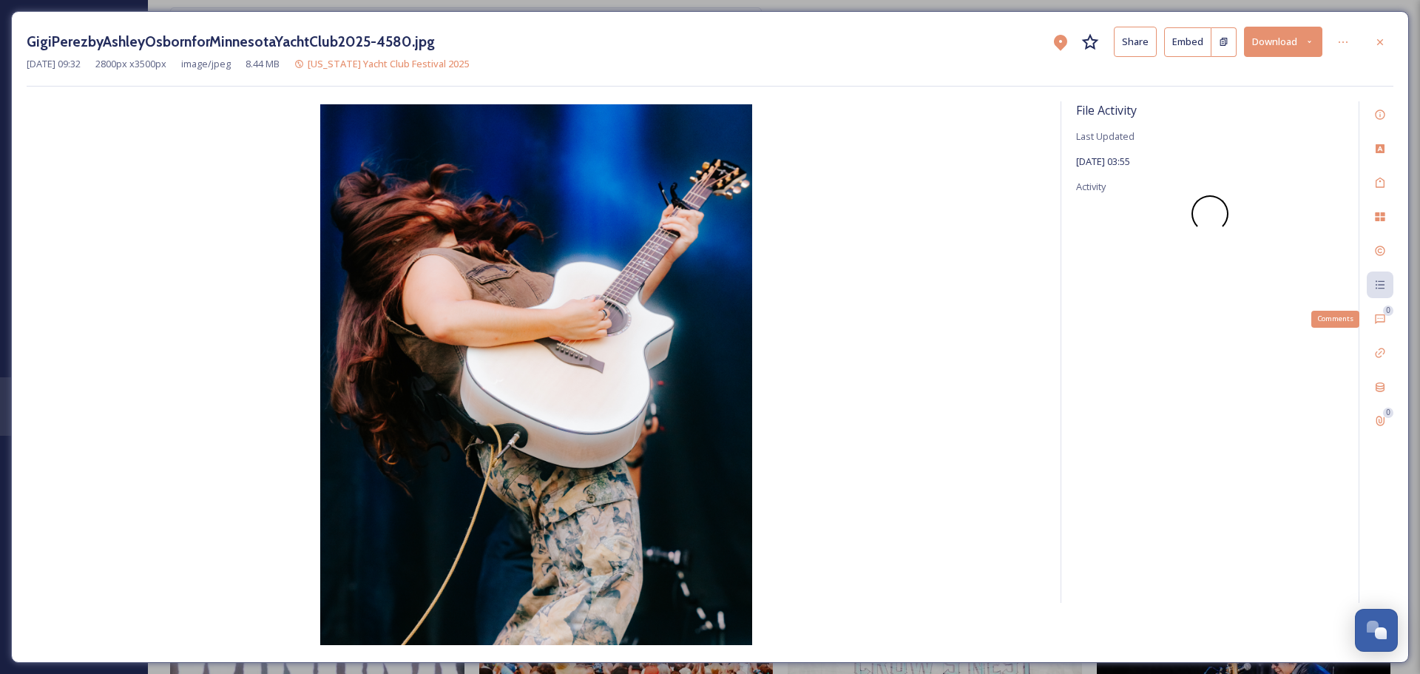
click at [1377, 318] on icon at bounding box center [1380, 319] width 12 height 12
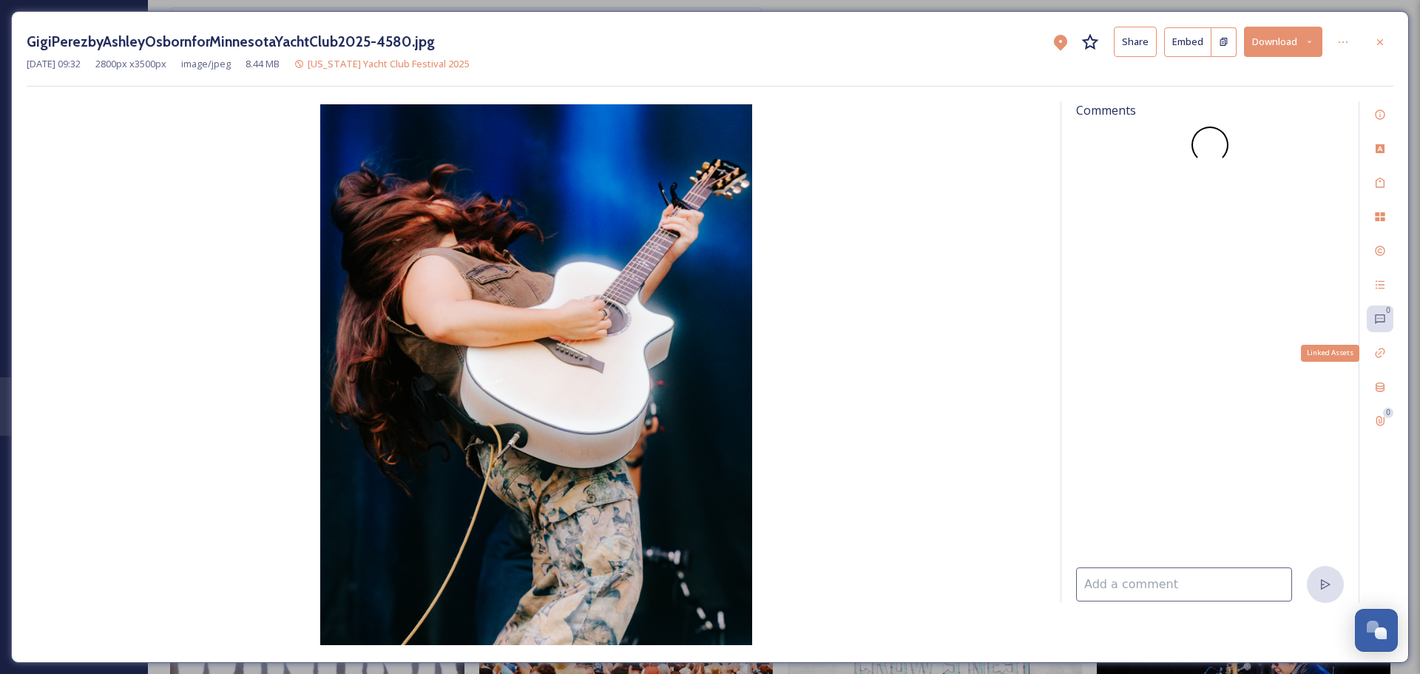
click at [1373, 349] on div "Linked Assets" at bounding box center [1379, 352] width 27 height 27
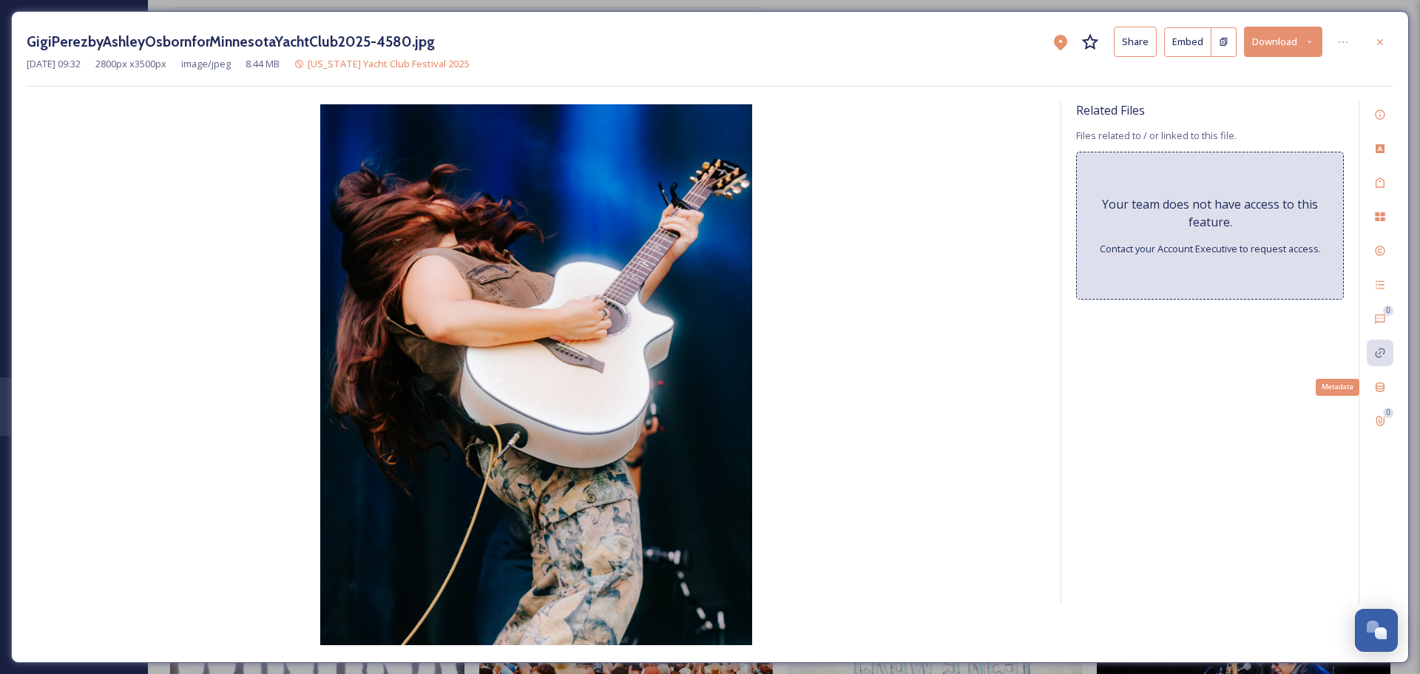
click at [1384, 384] on icon at bounding box center [1380, 387] width 12 height 12
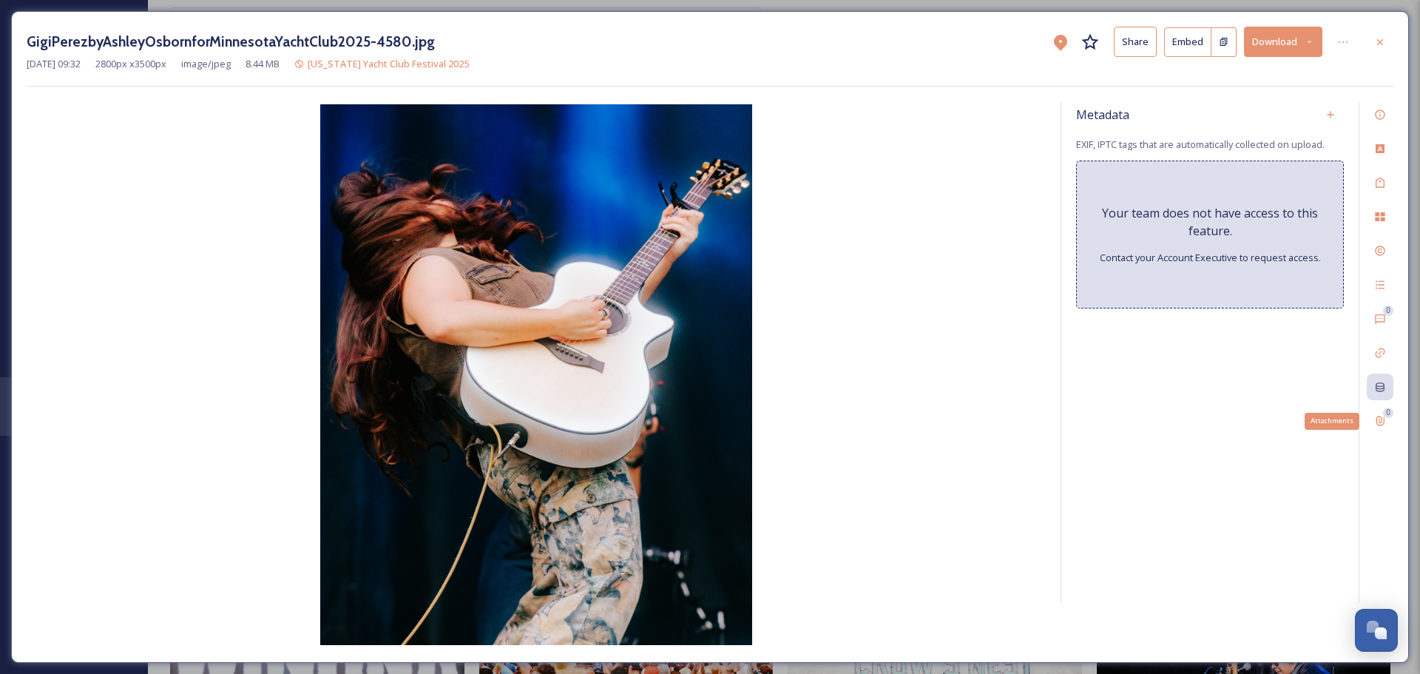
click at [1380, 419] on icon at bounding box center [1380, 421] width 12 height 12
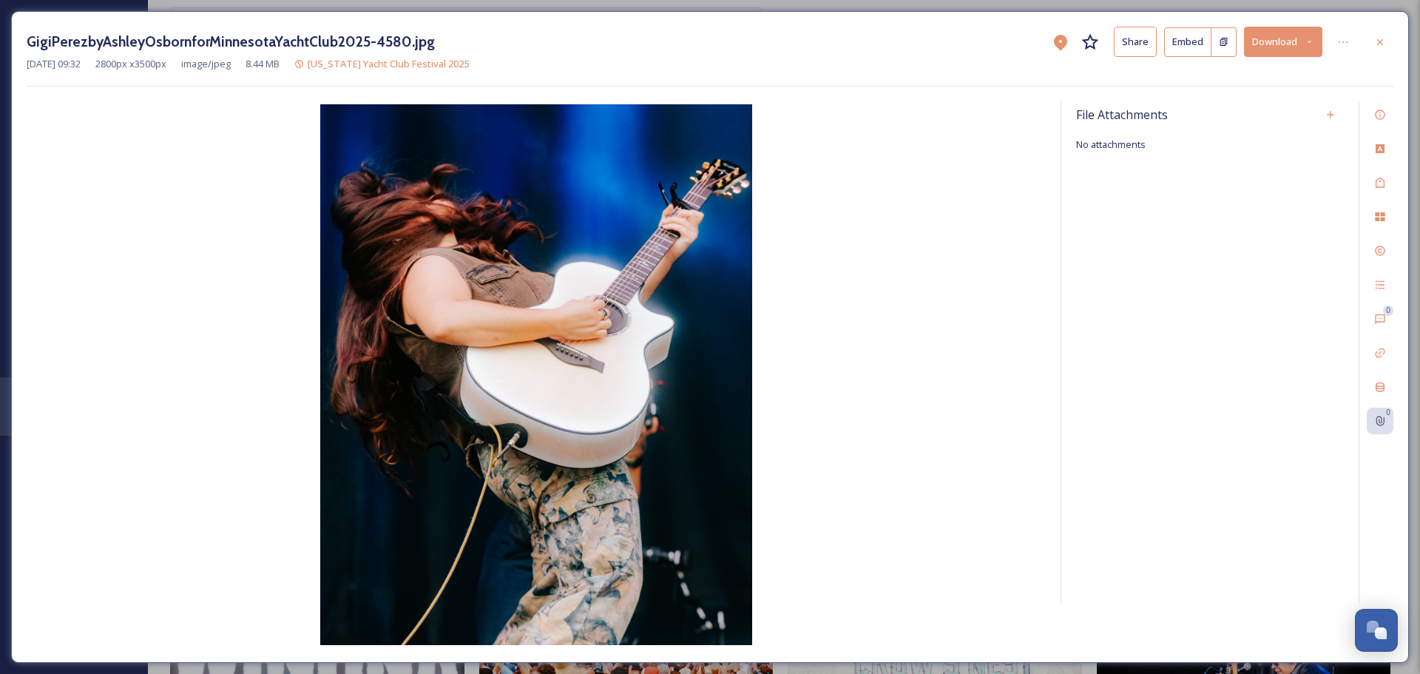
click at [1124, 38] on button "Share" at bounding box center [1134, 42] width 43 height 30
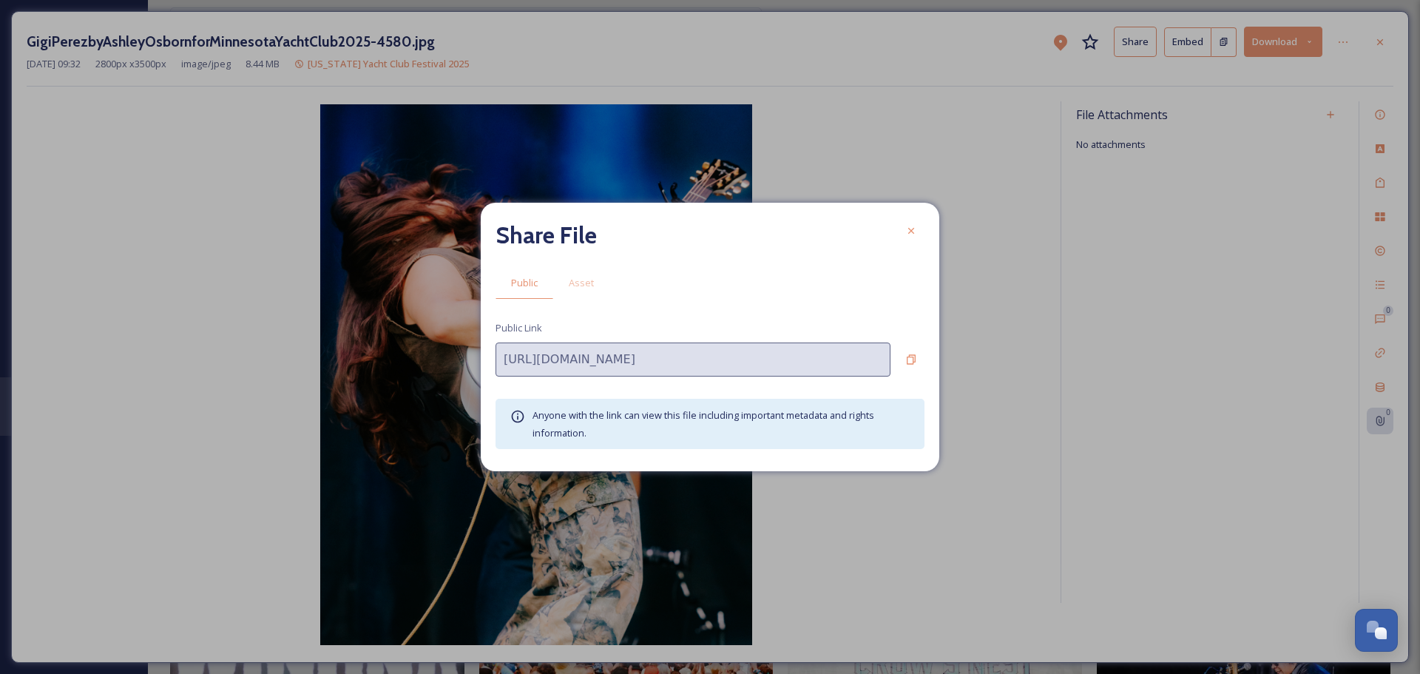
click at [586, 282] on span "Asset" at bounding box center [581, 283] width 25 height 14
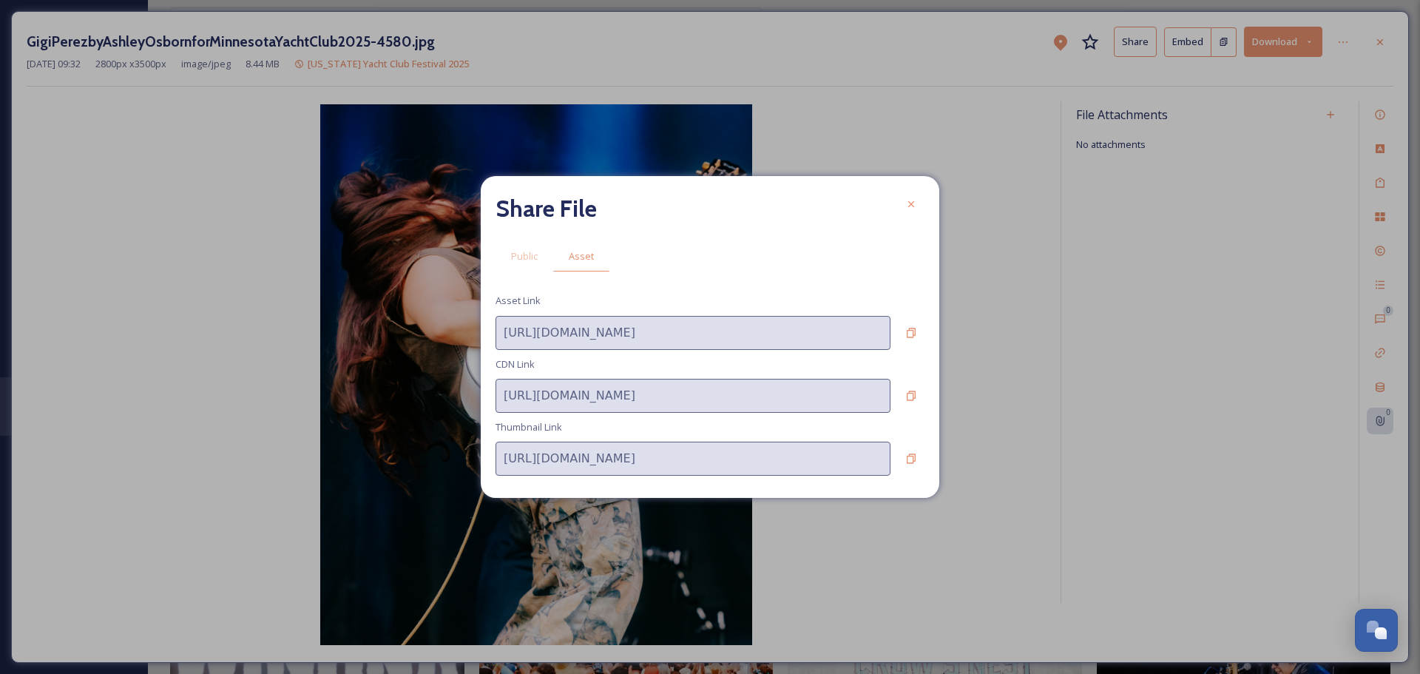
click at [905, 206] on icon at bounding box center [911, 204] width 12 height 12
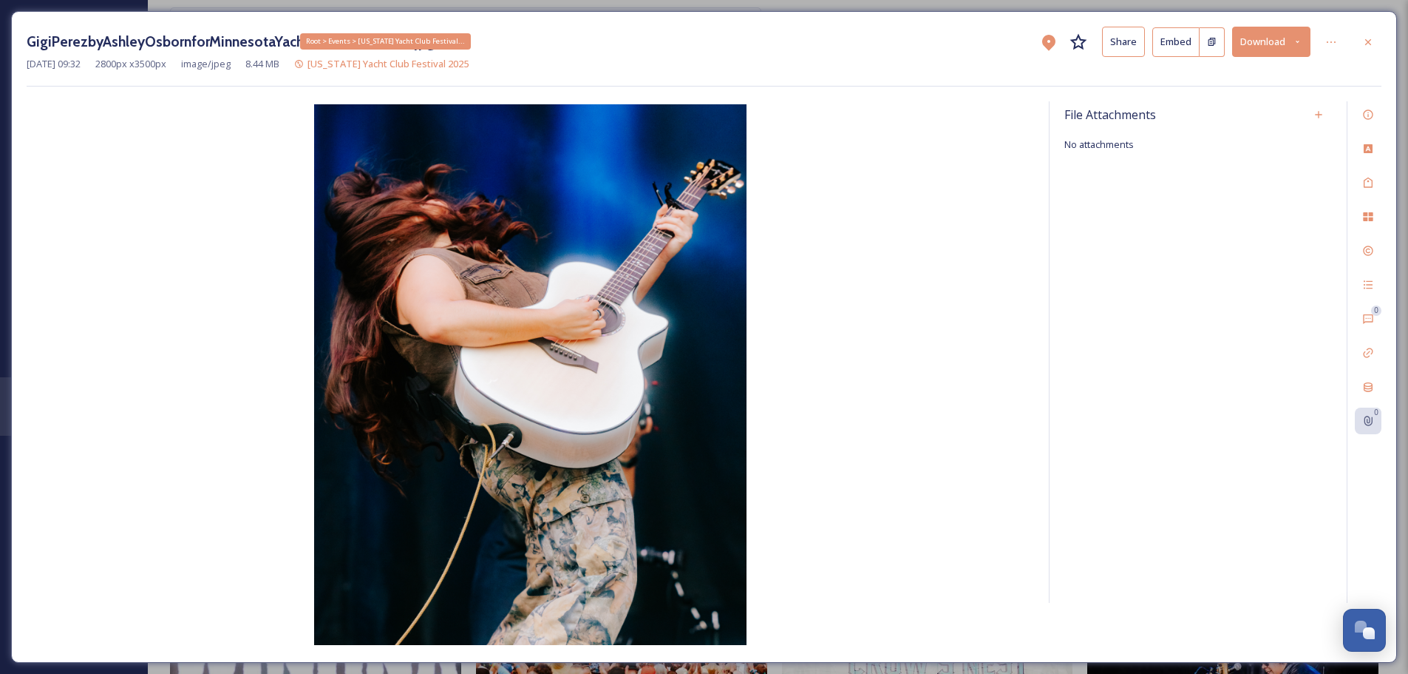
click at [363, 66] on span "[US_STATE] Yacht Club Festival 2025" at bounding box center [388, 63] width 161 height 13
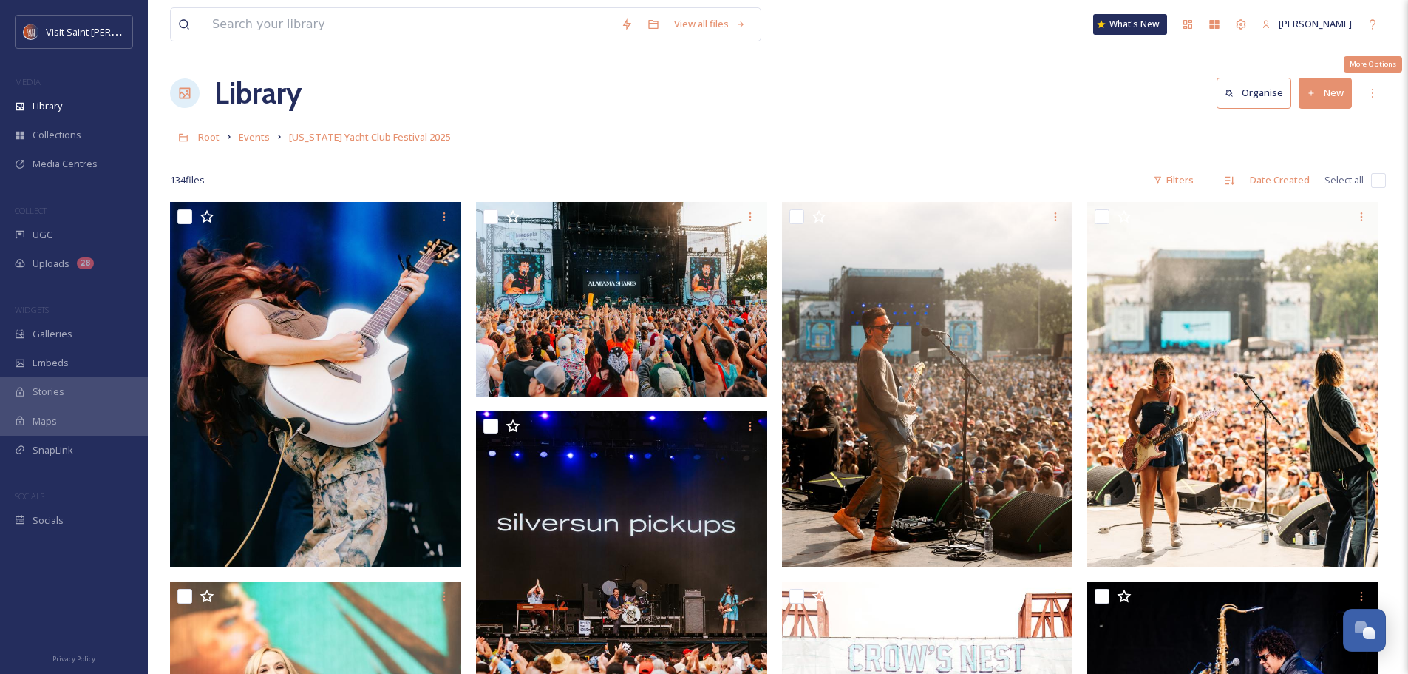
click at [1374, 93] on icon at bounding box center [1373, 93] width 12 height 12
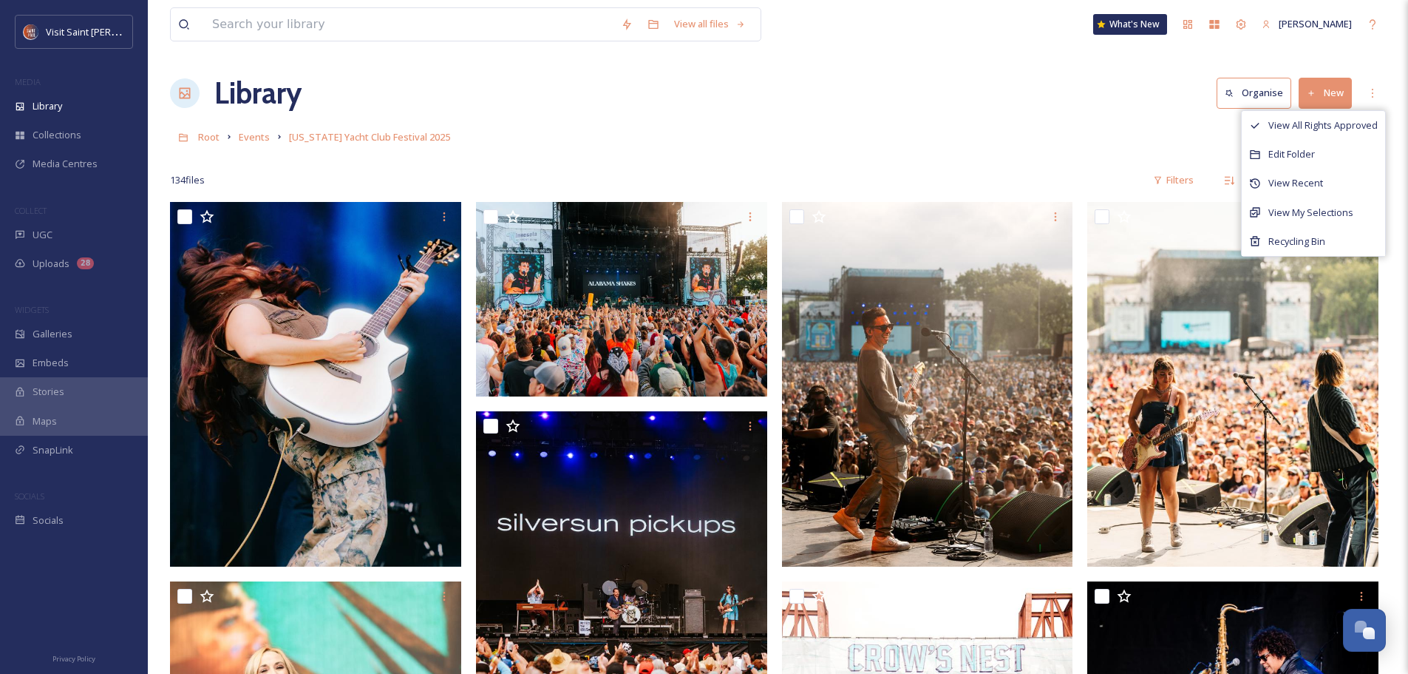
click at [1315, 212] on span "View My Selections" at bounding box center [1311, 213] width 85 height 14
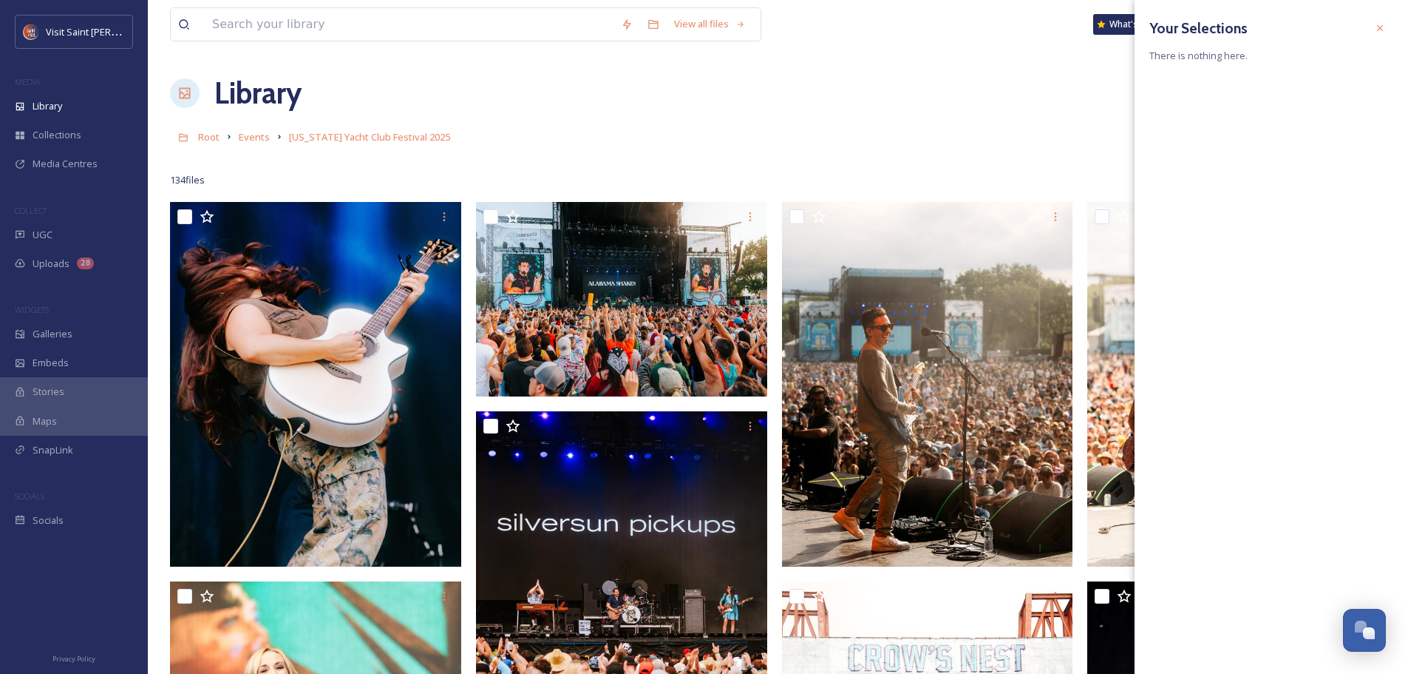
click at [1383, 31] on icon at bounding box center [1380, 28] width 12 height 12
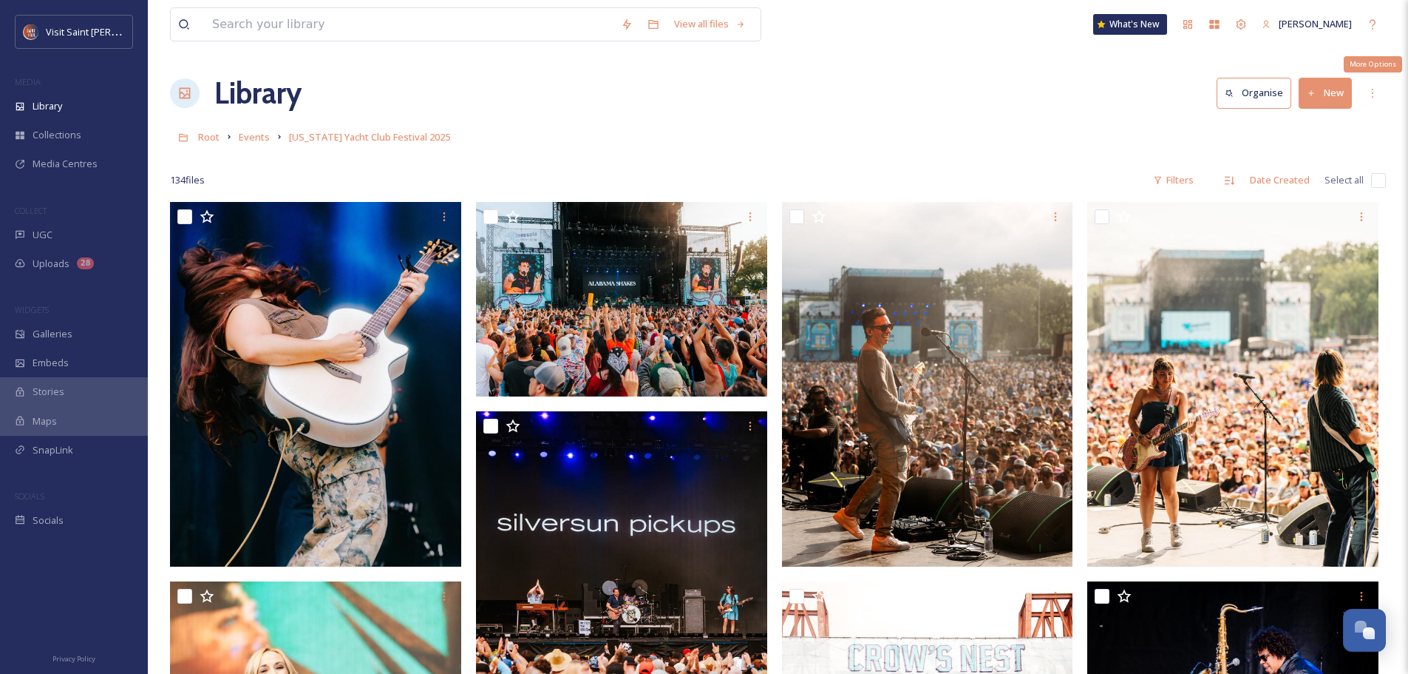
click at [1377, 95] on icon at bounding box center [1373, 93] width 12 height 12
click at [1318, 86] on button "New" at bounding box center [1325, 93] width 53 height 30
click at [1249, 94] on button "Organise" at bounding box center [1254, 93] width 75 height 30
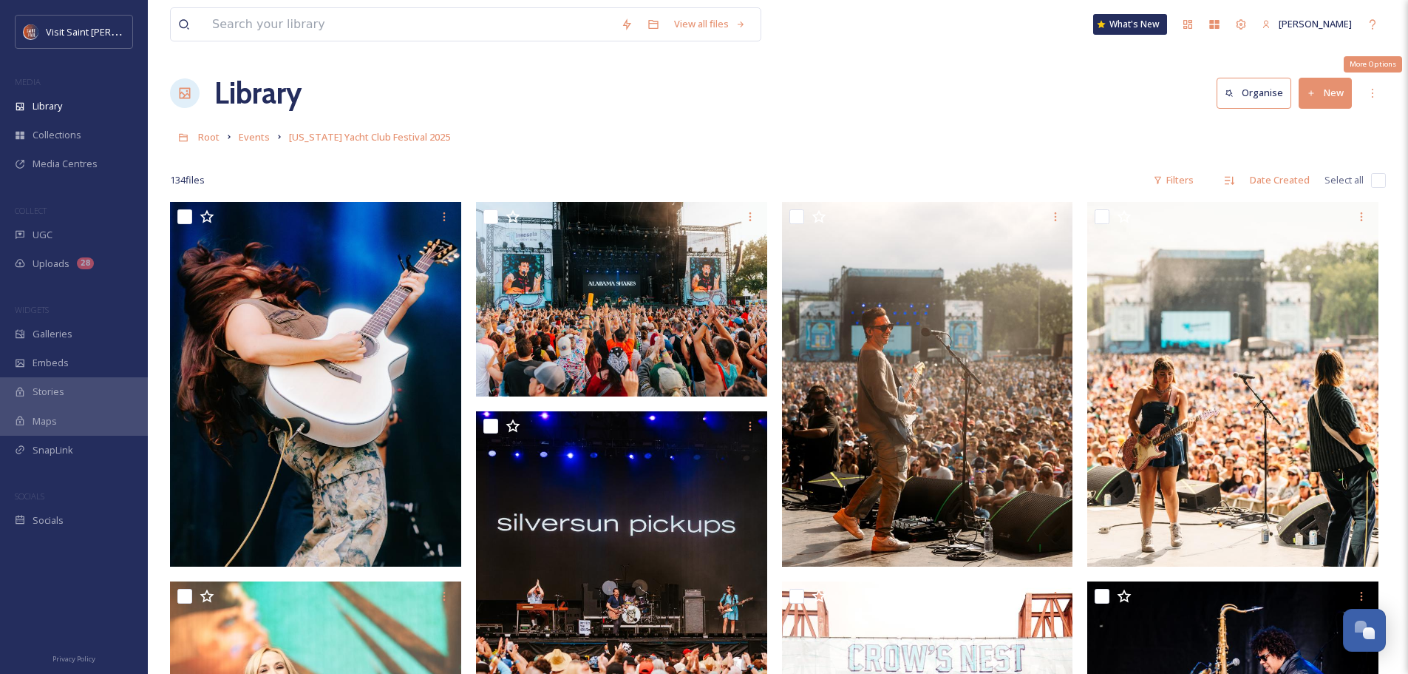
click at [1369, 93] on icon at bounding box center [1373, 93] width 12 height 12
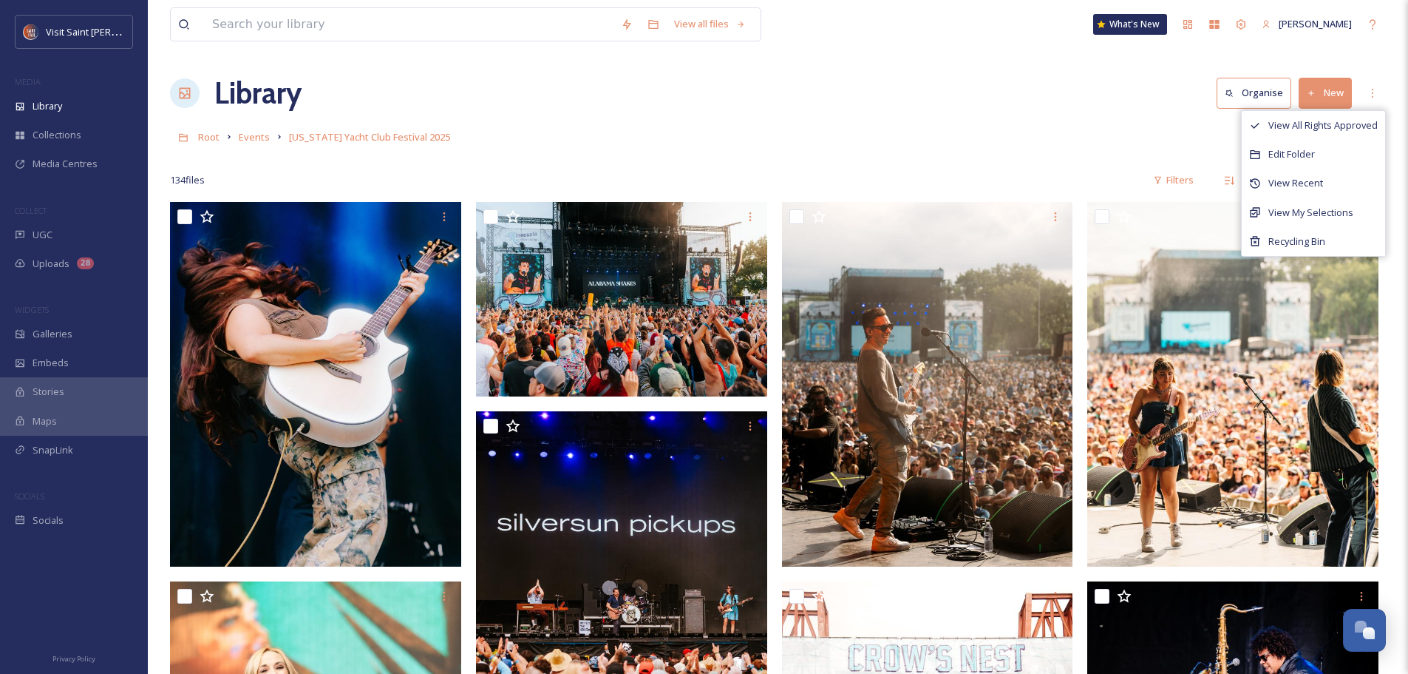
click at [1299, 155] on span "Edit Folder" at bounding box center [1292, 154] width 47 height 14
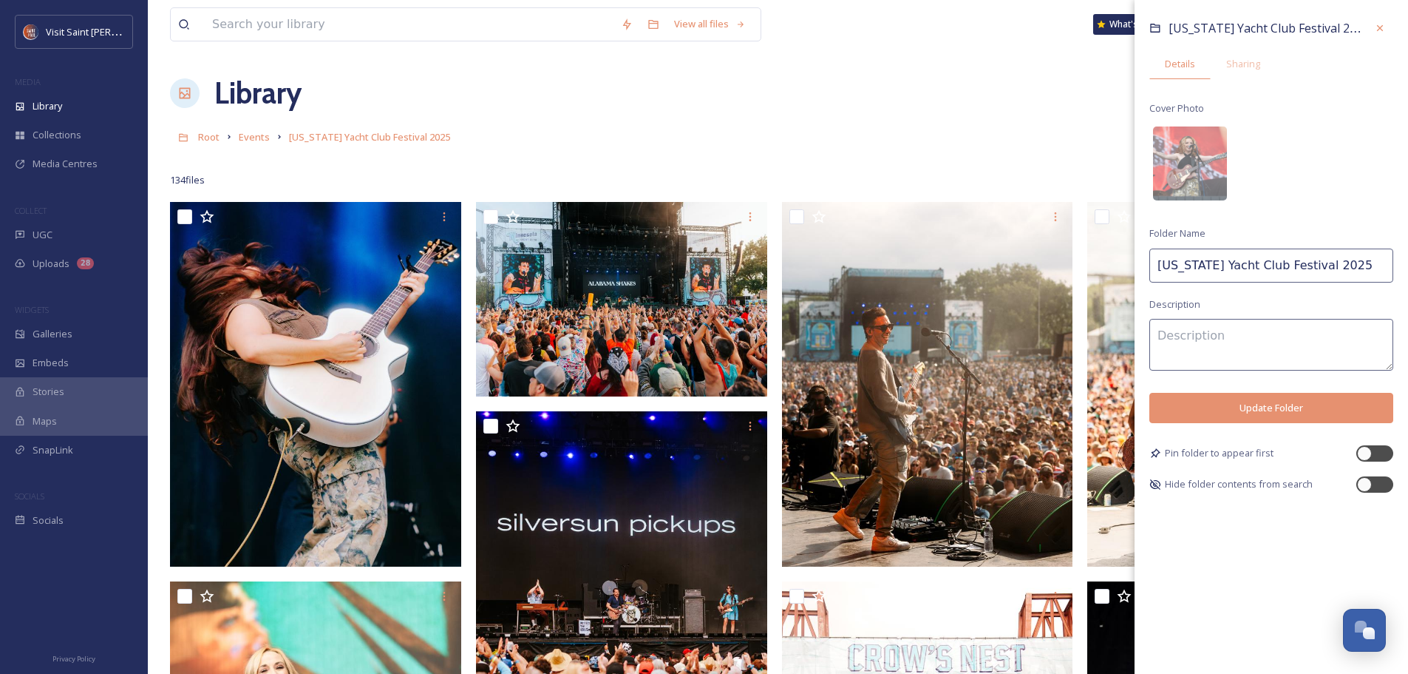
click at [1246, 72] on div "Sharing" at bounding box center [1243, 64] width 65 height 30
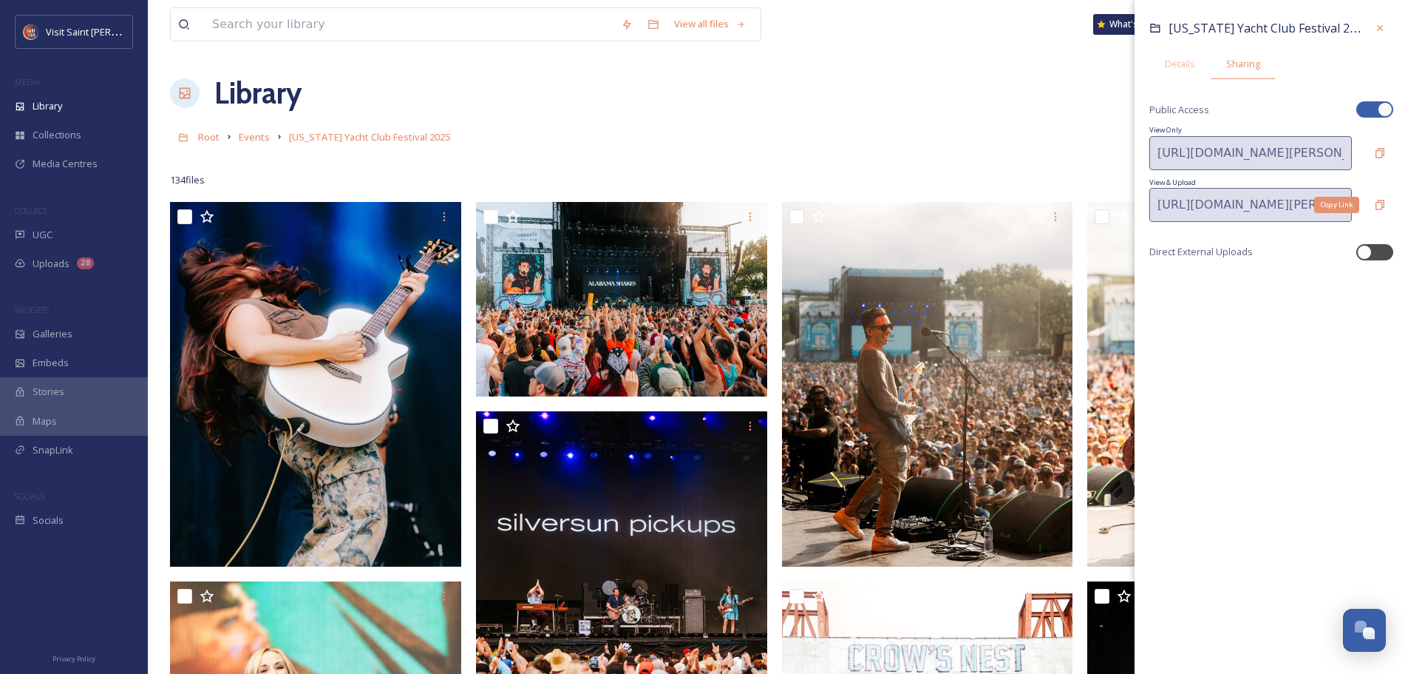
click at [1384, 200] on icon at bounding box center [1380, 205] width 9 height 10
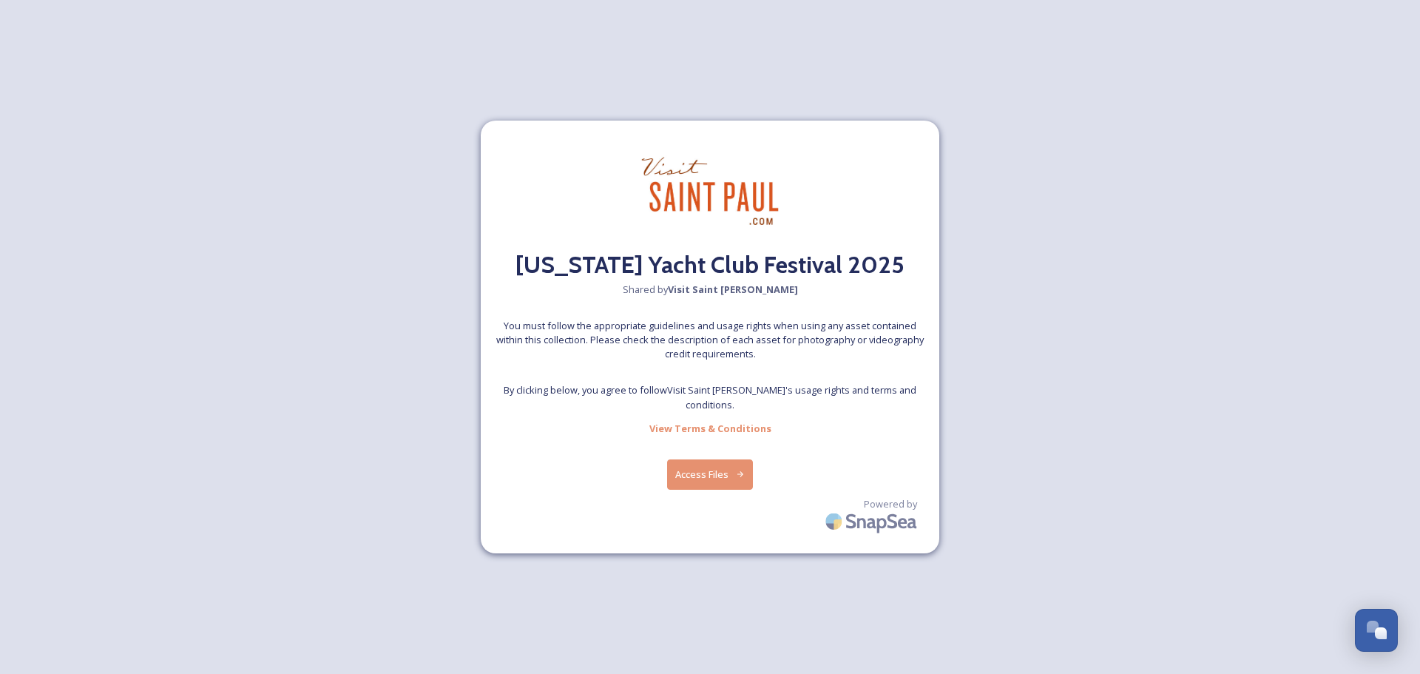
click at [725, 459] on button "Access Files" at bounding box center [710, 474] width 87 height 30
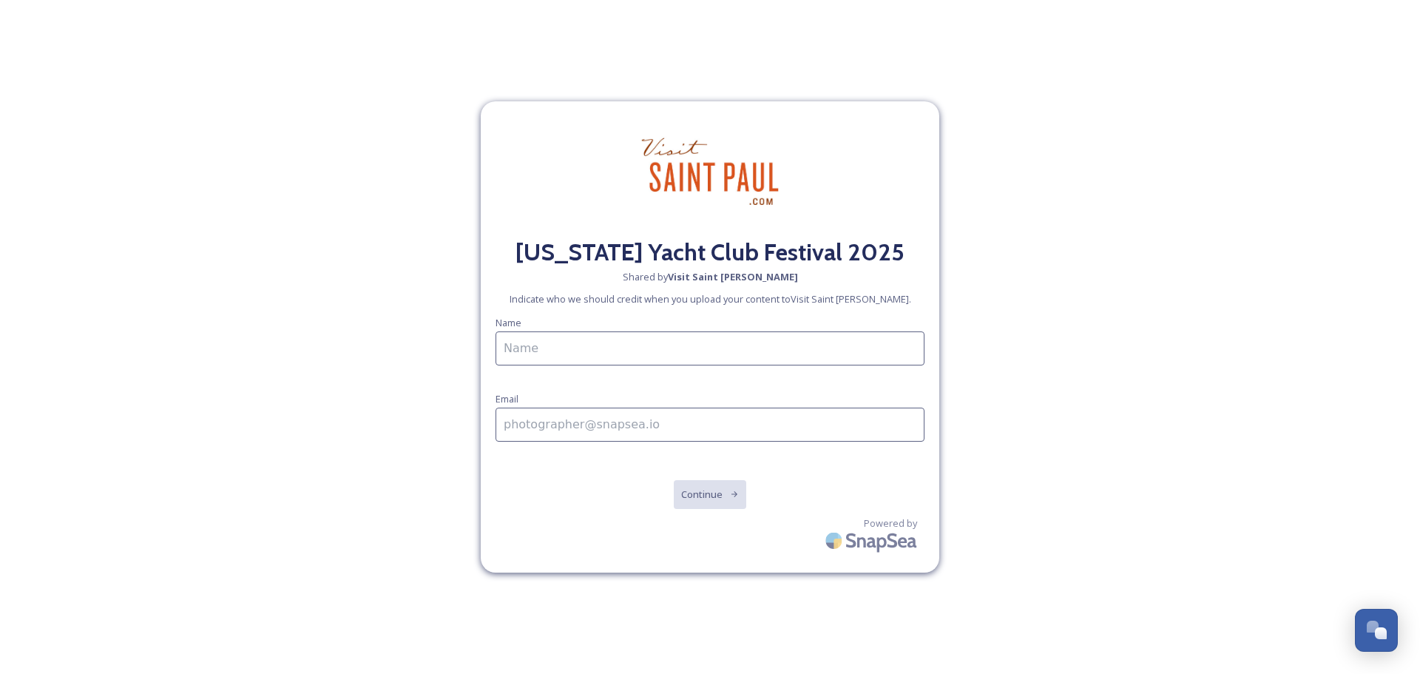
click at [653, 347] on input at bounding box center [709, 348] width 429 height 34
type input "Jaimee"
click at [586, 436] on input "To enrich screen reader interactions, please activate Accessibility in Grammarl…" at bounding box center [709, 424] width 429 height 34
type input "[EMAIL_ADDRESS][DOMAIN_NAME]"
click at [709, 506] on button "Continue" at bounding box center [710, 494] width 75 height 30
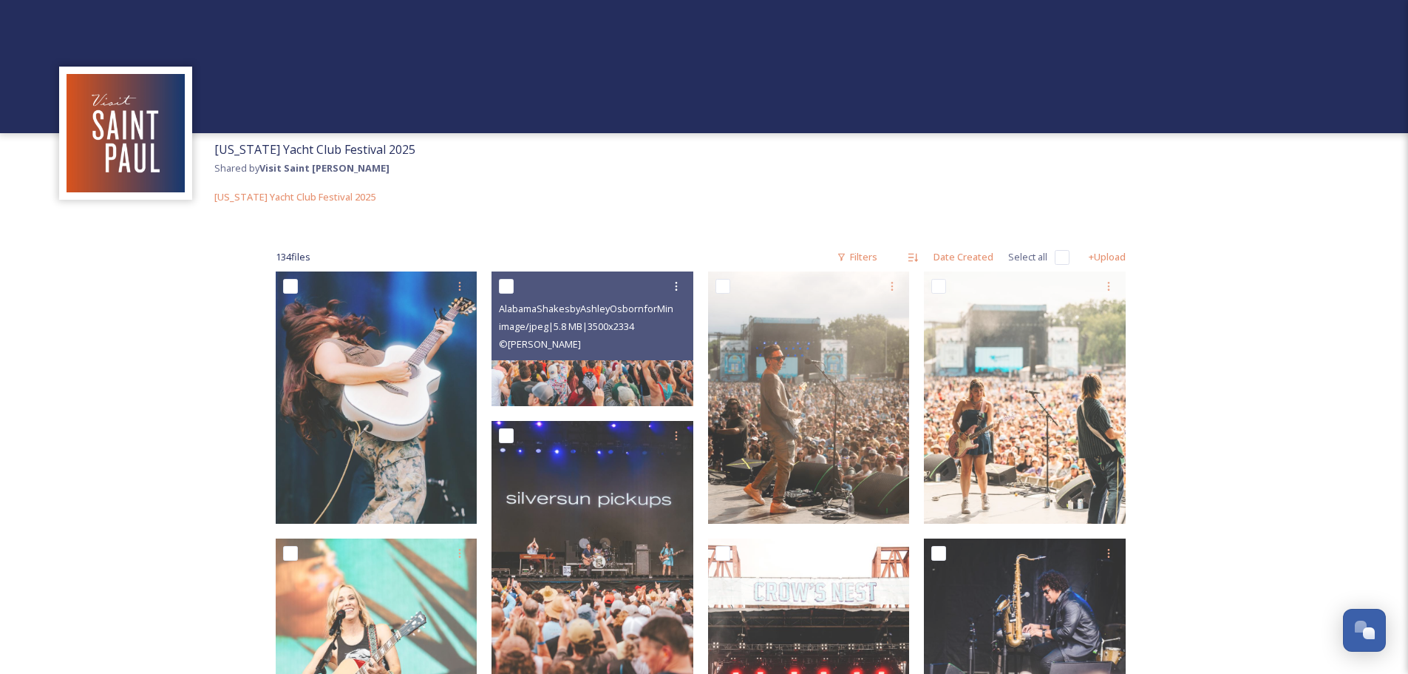
click at [625, 359] on div "AlabamaShakesbyAshleyOsbornforMinnesotaYachtClub2025--25.jpg image/jpeg | 5.8 M…" at bounding box center [593, 315] width 202 height 89
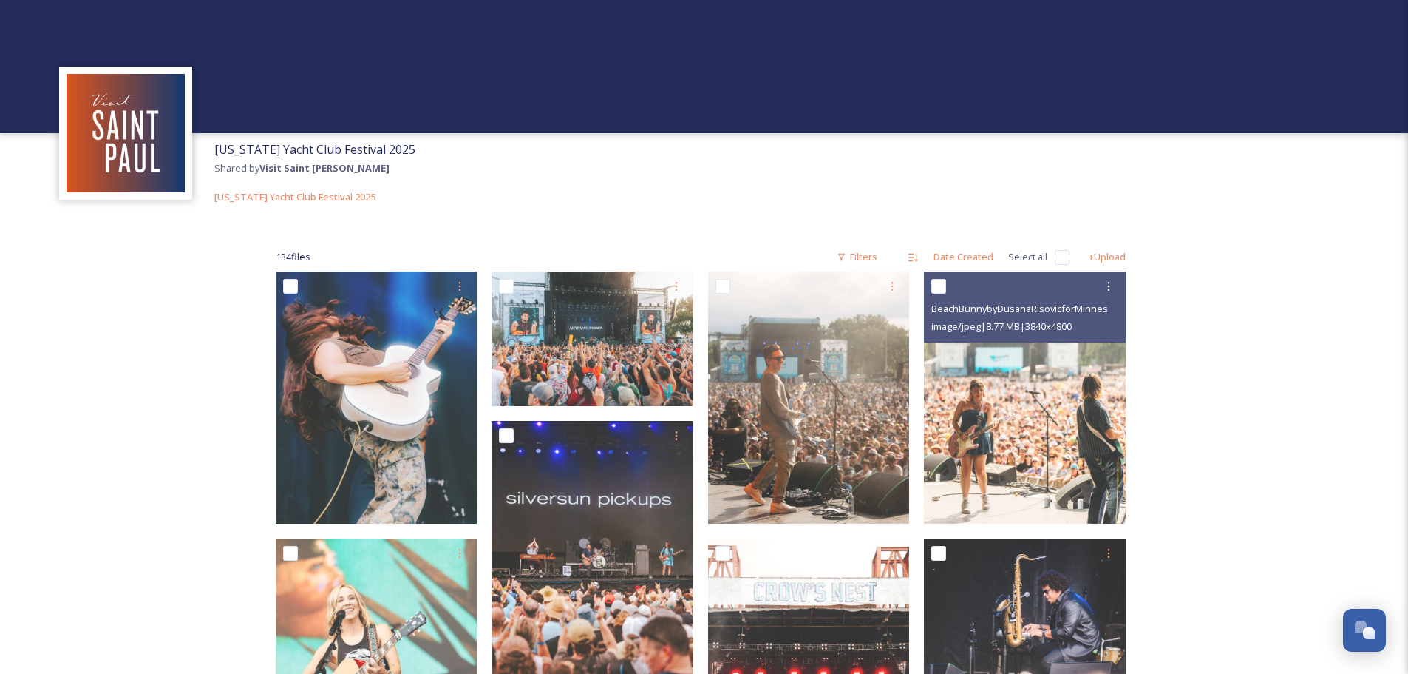
click at [1036, 393] on img at bounding box center [1025, 397] width 202 height 252
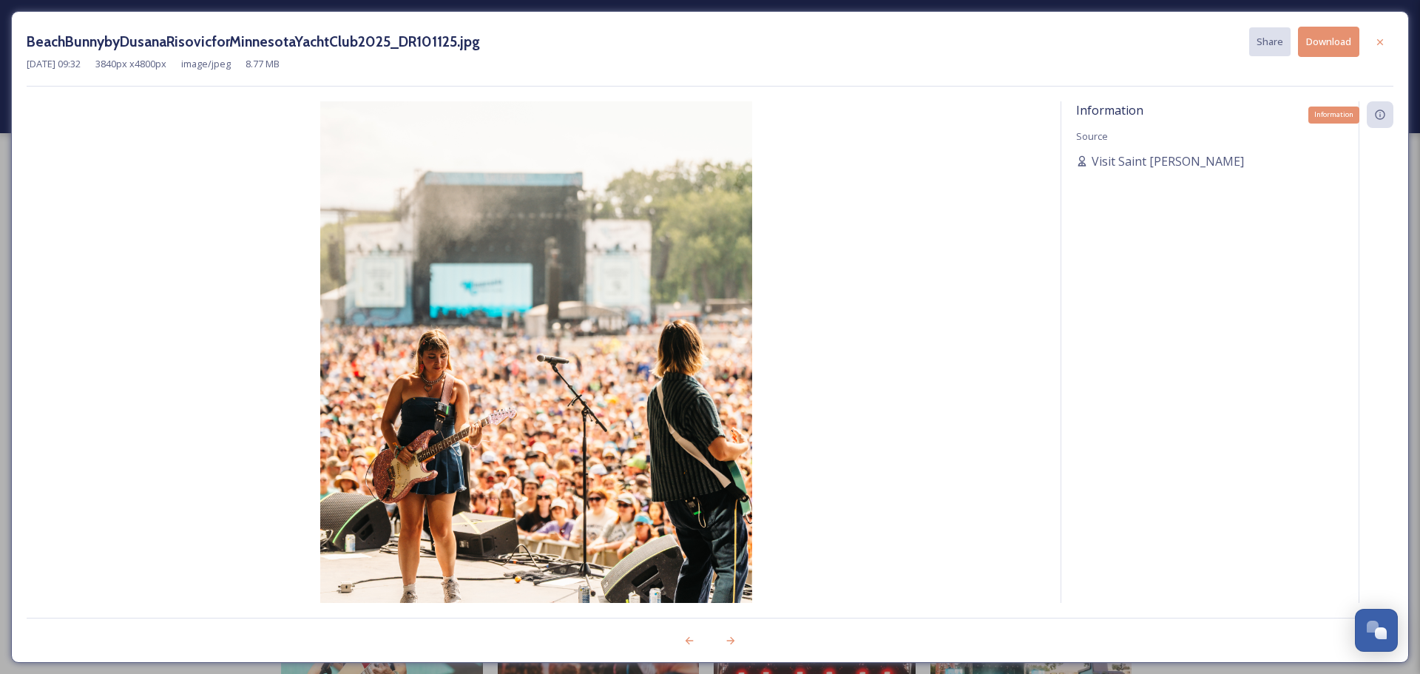
click at [1388, 112] on div "Information" at bounding box center [1379, 114] width 27 height 27
click at [1378, 42] on icon at bounding box center [1380, 42] width 12 height 12
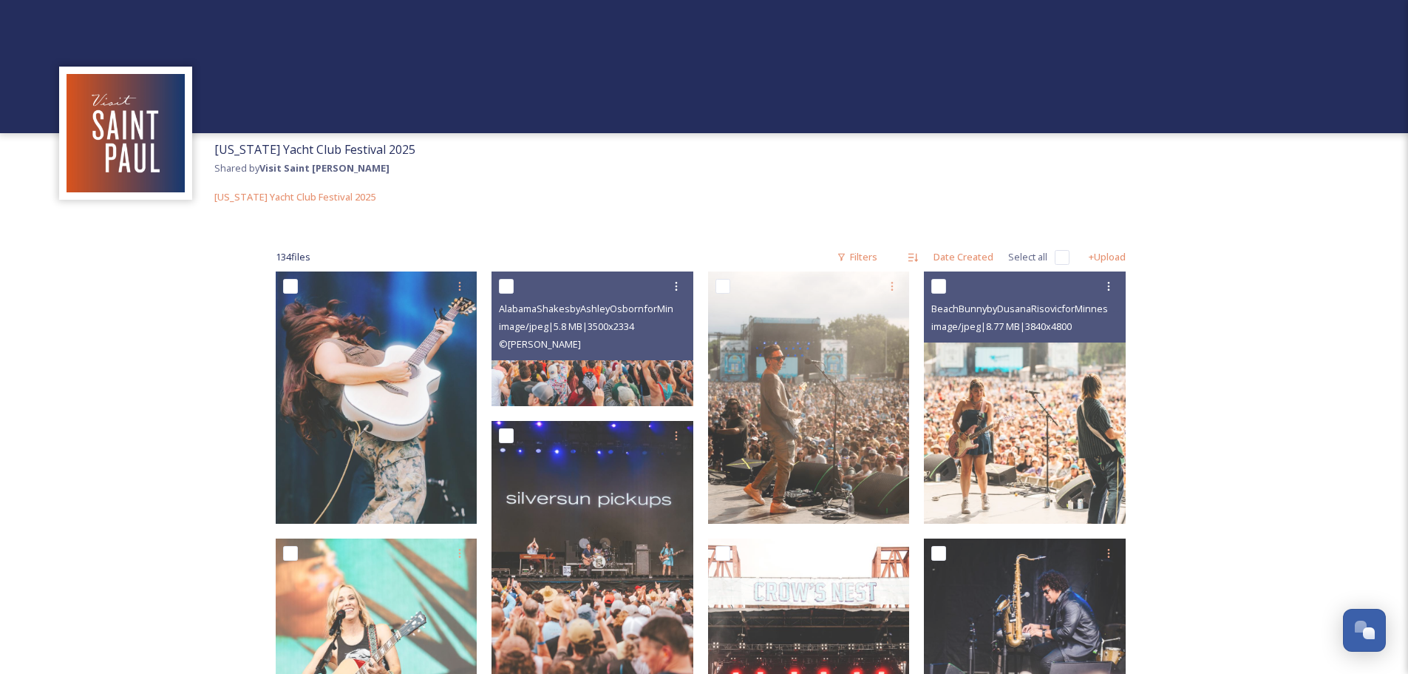
click at [634, 333] on span "image/jpeg | 5.8 MB | 3500 x 2334" at bounding box center [566, 325] width 135 height 13
click at [578, 379] on img at bounding box center [593, 338] width 202 height 135
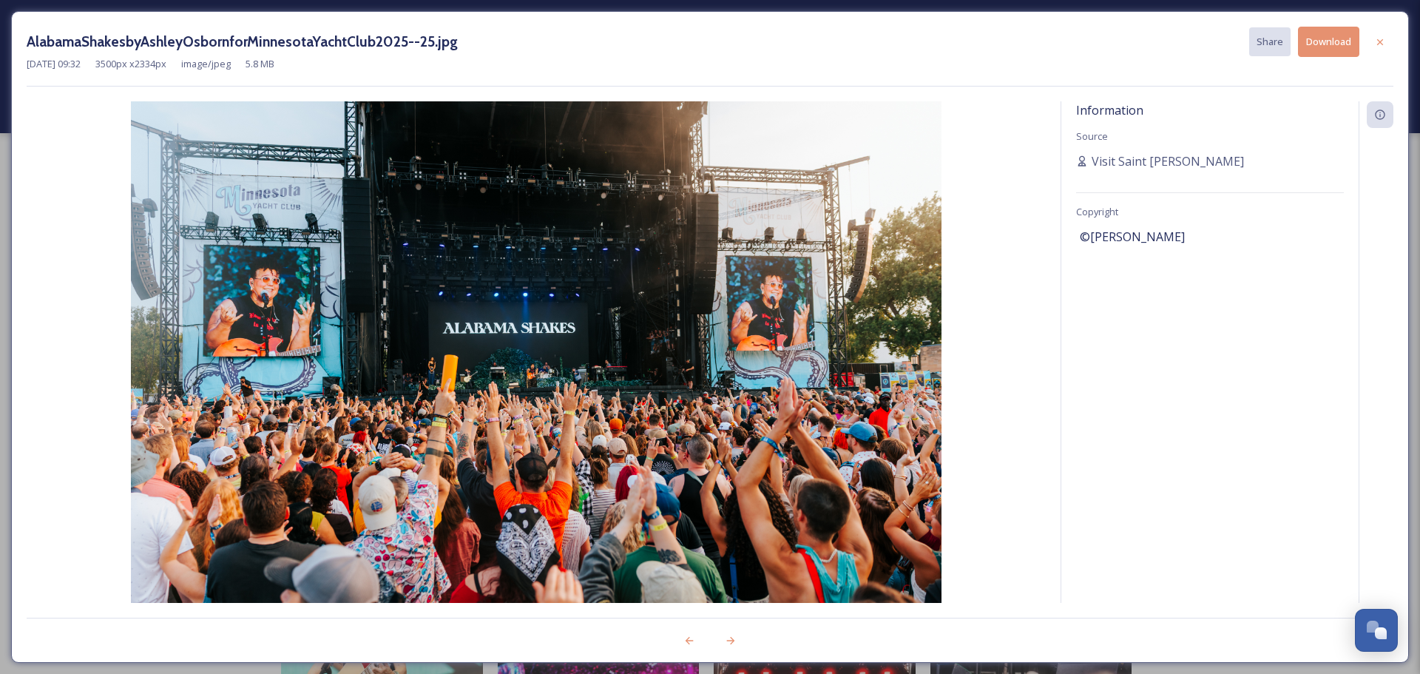
click at [1386, 44] on div at bounding box center [1379, 42] width 27 height 27
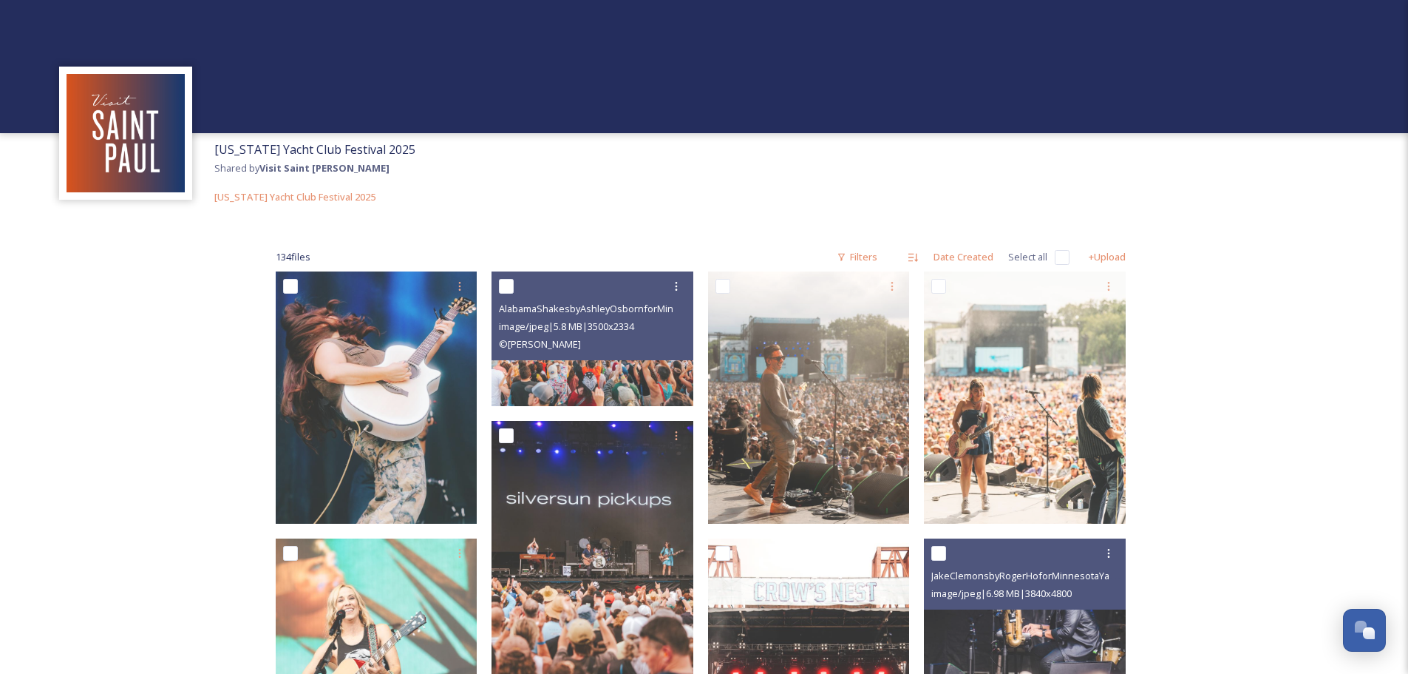
click at [1008, 608] on div "JakeClemonsbyRogerHoforMinnesotaYachtClub2025-RH308975.jpg image/jpeg | 6.98 MB…" at bounding box center [1025, 573] width 202 height 71
click at [1057, 620] on img at bounding box center [1025, 664] width 202 height 252
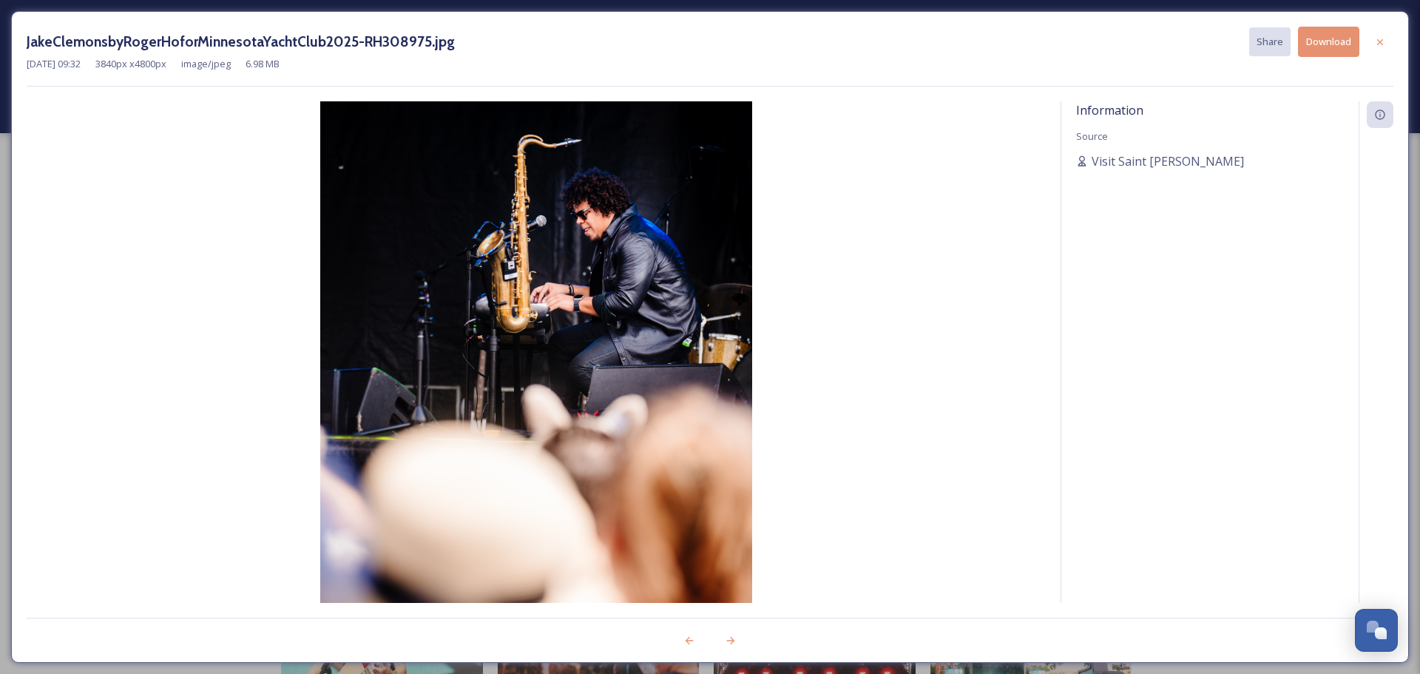
click at [1377, 41] on icon at bounding box center [1380, 42] width 12 height 12
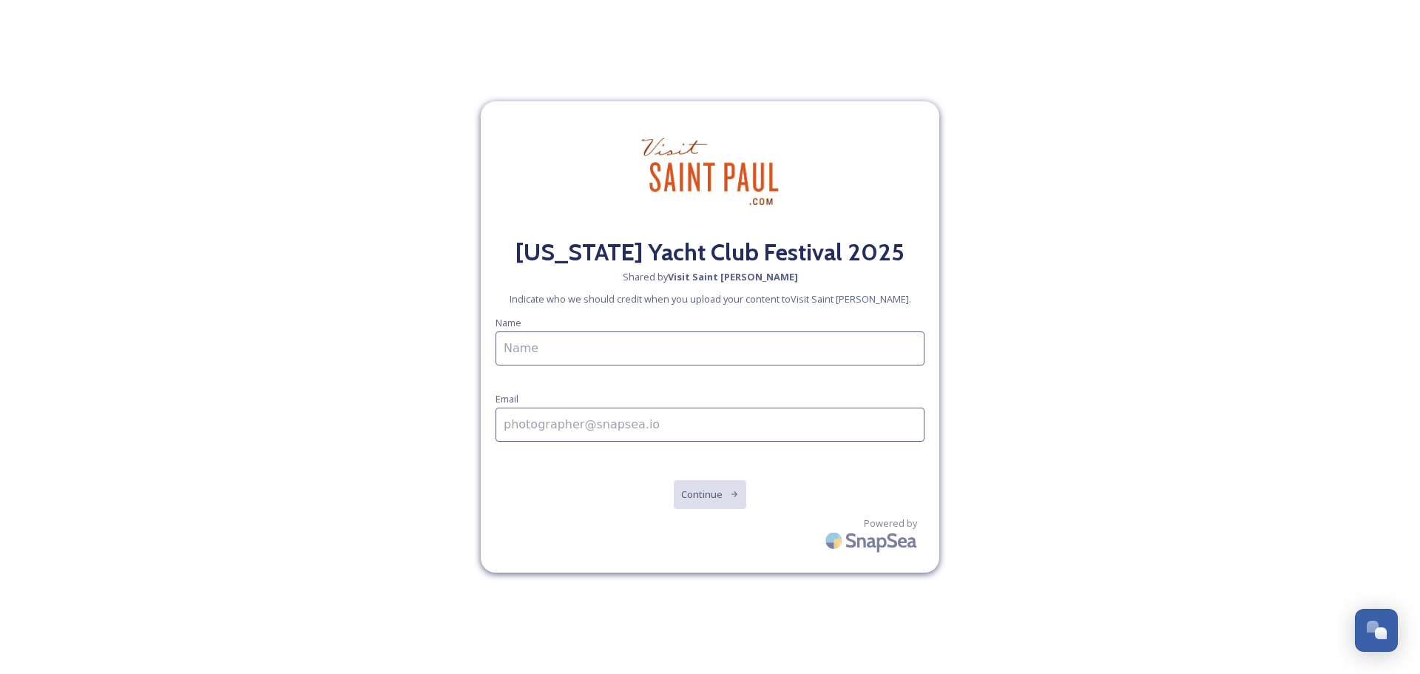
click at [747, 356] on input at bounding box center [709, 348] width 429 height 34
type input "Jaimee"
click at [711, 420] on input "To enrich screen reader interactions, please activate Accessibility in Grammarl…" at bounding box center [709, 424] width 429 height 34
type input "[EMAIL_ADDRESS][DOMAIN_NAME]"
click at [691, 495] on button "Continue" at bounding box center [710, 494] width 75 height 30
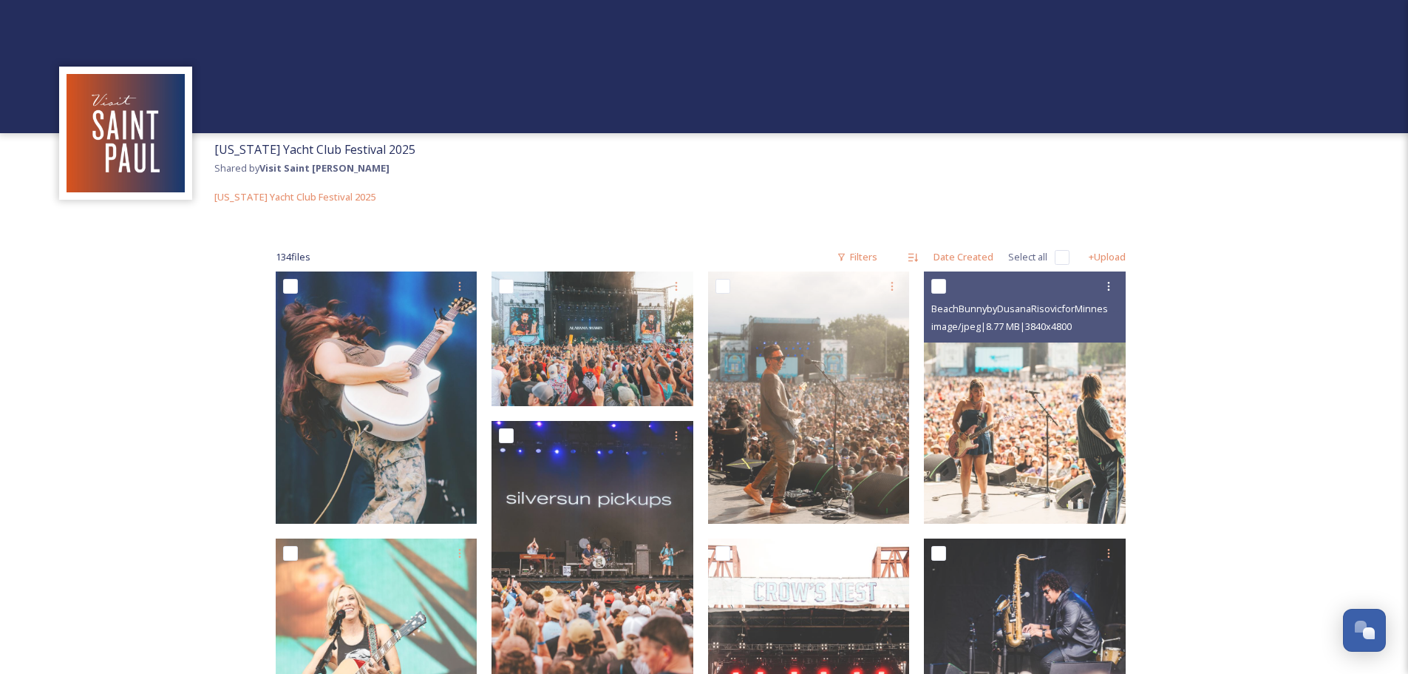
click at [1087, 450] on img at bounding box center [1025, 397] width 202 height 252
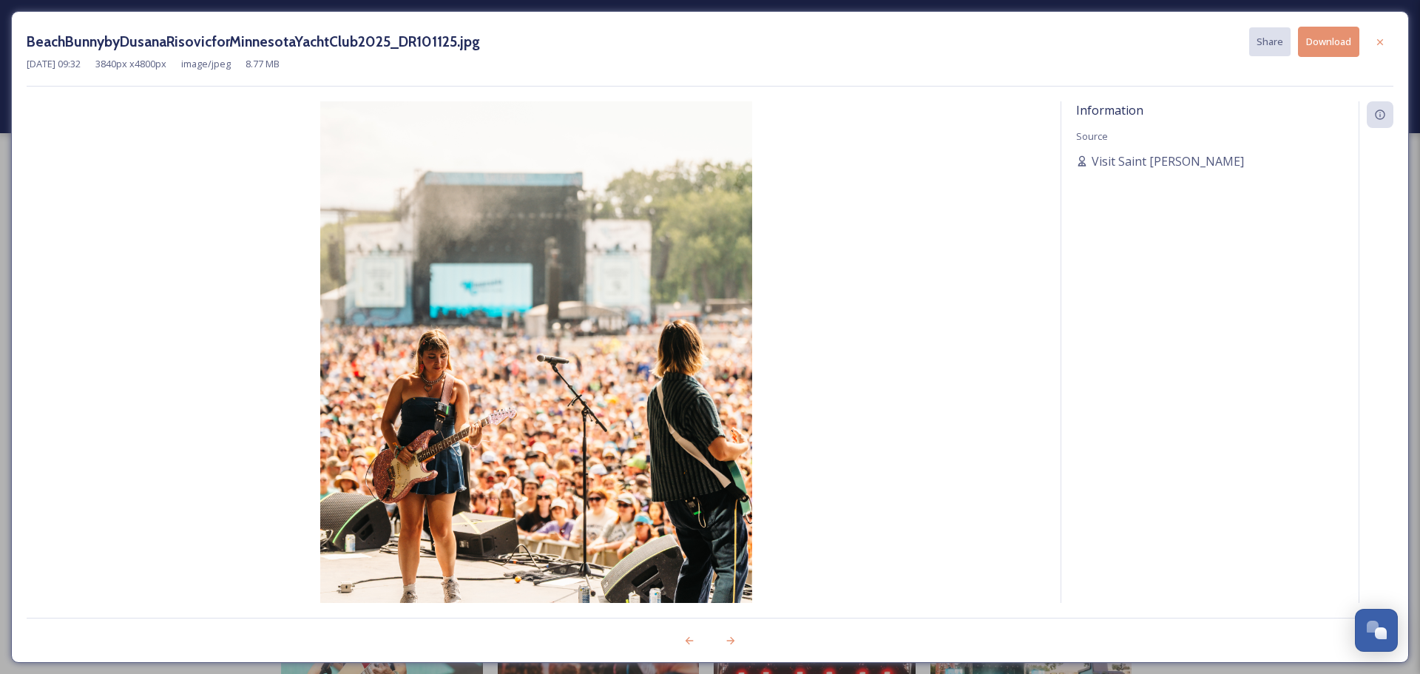
click at [1382, 40] on icon at bounding box center [1380, 41] width 6 height 6
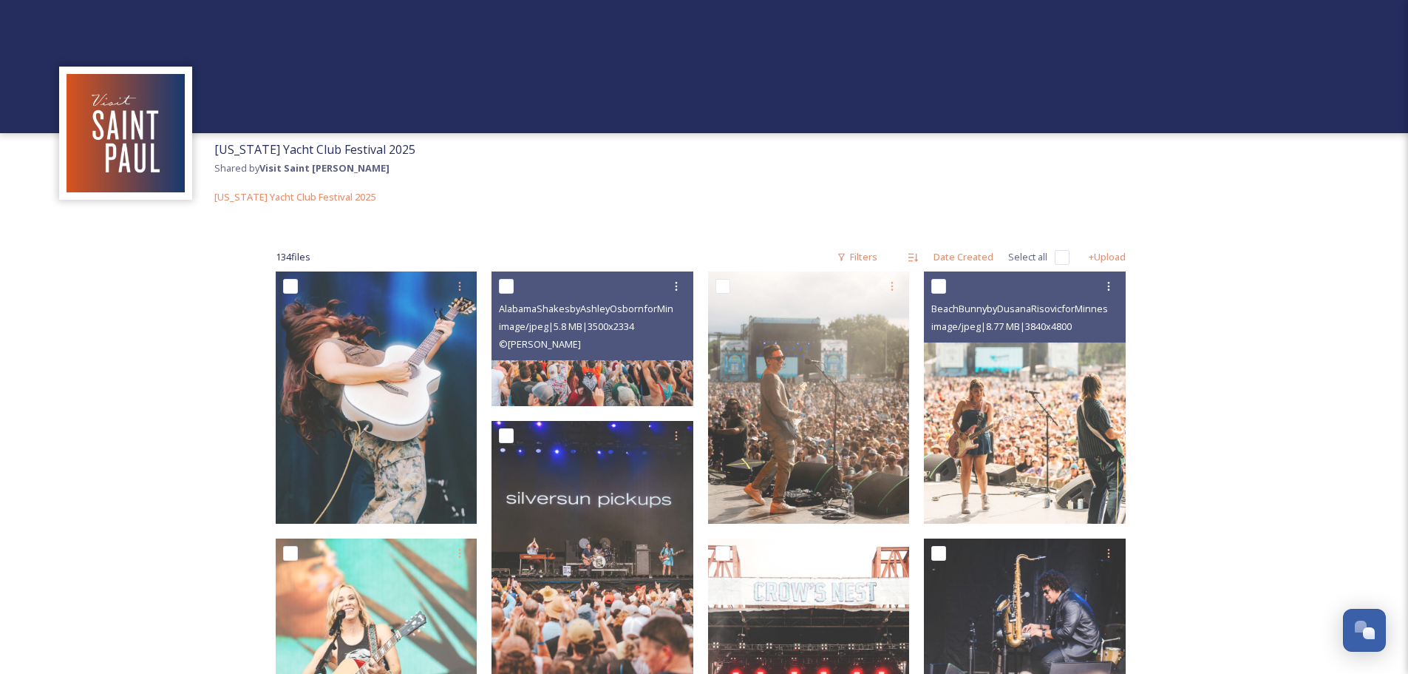
click at [677, 335] on div "© Ashley Osborn" at bounding box center [594, 344] width 191 height 18
click at [639, 365] on img at bounding box center [593, 338] width 202 height 135
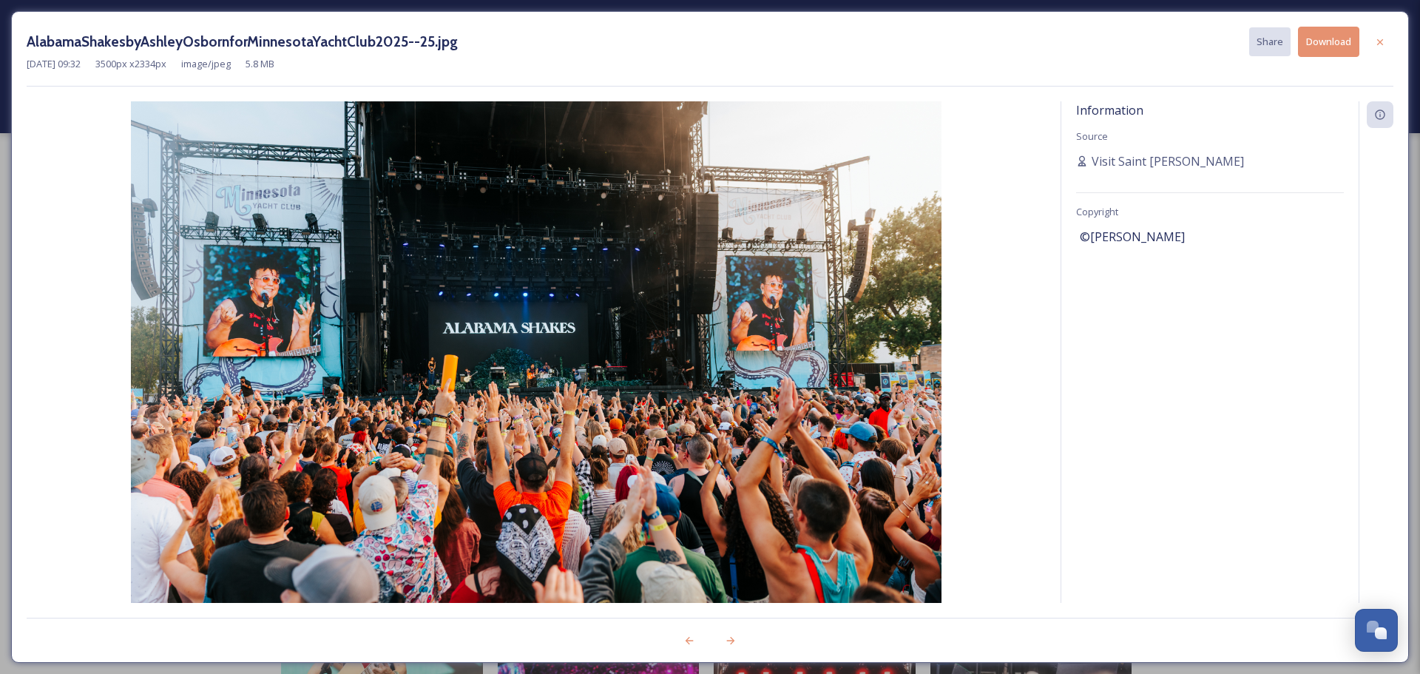
click at [1377, 41] on icon at bounding box center [1380, 42] width 12 height 12
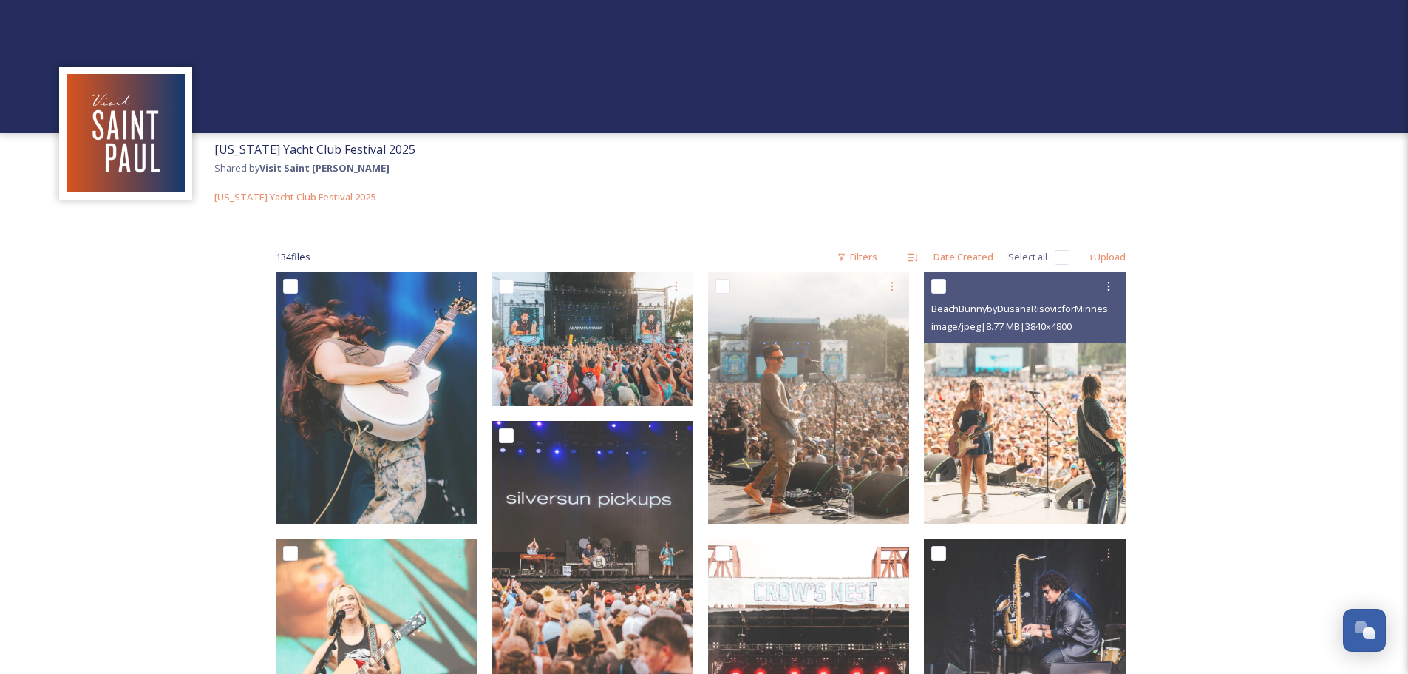
click at [1023, 443] on img at bounding box center [1025, 397] width 202 height 252
